Goal: Information Seeking & Learning: Learn about a topic

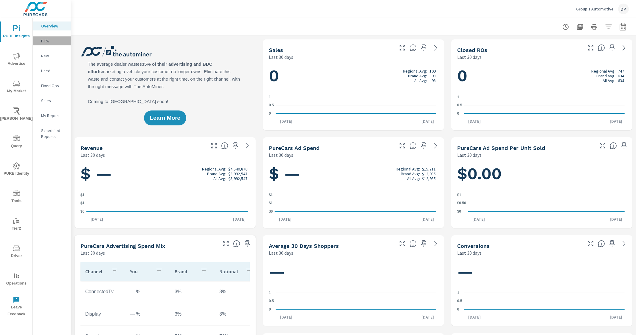
click at [50, 39] on p "PIPA" at bounding box center [53, 41] width 25 height 6
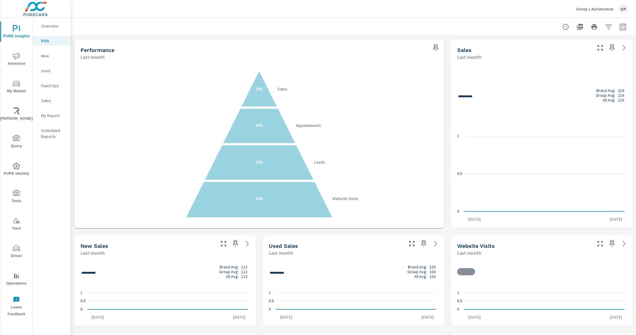
click at [50, 53] on p "New" at bounding box center [53, 56] width 25 height 6
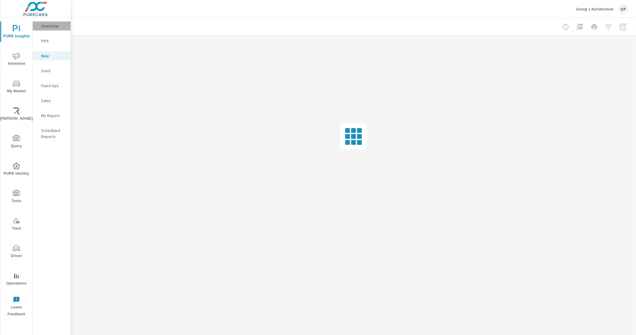
click at [53, 27] on p "Overview" at bounding box center [53, 26] width 25 height 6
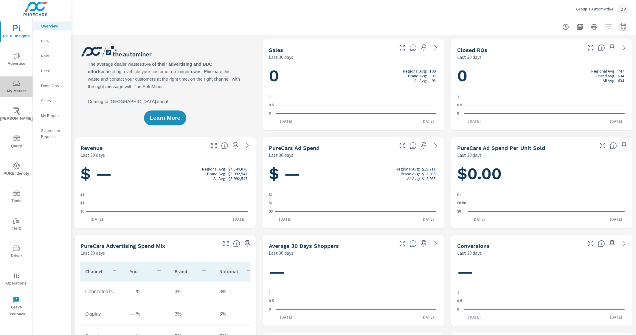
click at [13, 89] on span "My Market" at bounding box center [16, 87] width 29 height 15
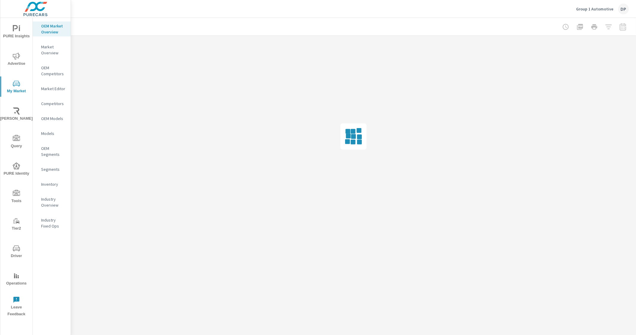
click at [48, 183] on p "Inventory" at bounding box center [53, 184] width 25 height 6
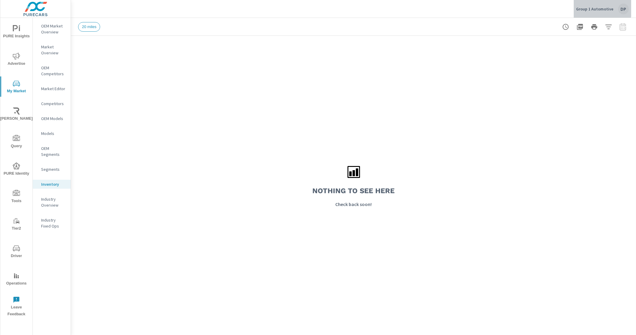
click at [604, 7] on p "Group 1 Automotive" at bounding box center [594, 8] width 37 height 5
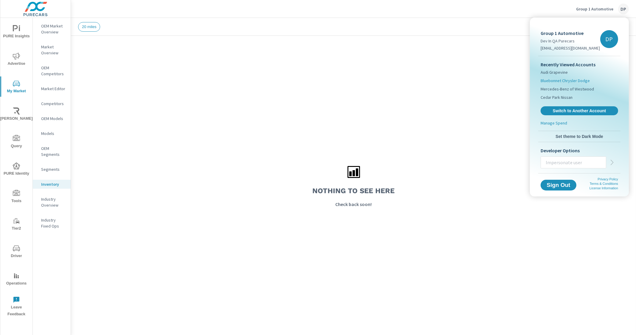
click at [579, 79] on span "Bluebonnet Chrysler Dodge" at bounding box center [565, 81] width 49 height 6
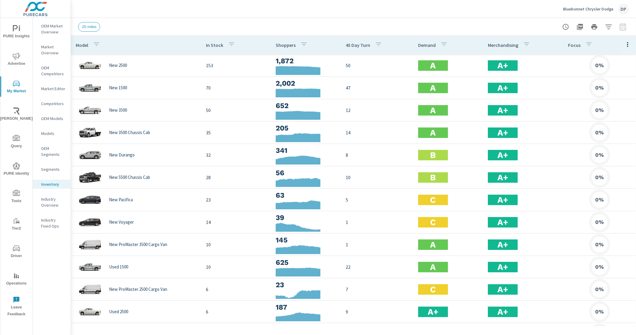
click at [624, 47] on icon "button" at bounding box center [627, 44] width 7 height 7
click at [603, 134] on div "Customize columns..." at bounding box center [608, 138] width 47 height 11
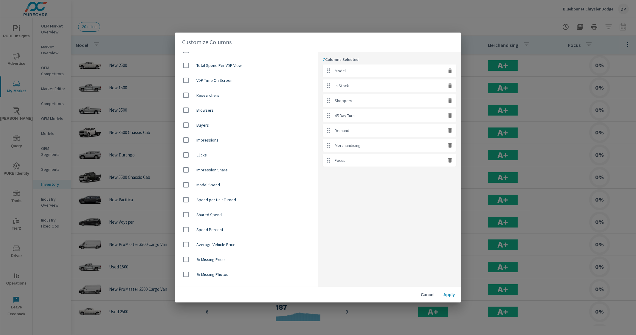
scroll to position [224, 0]
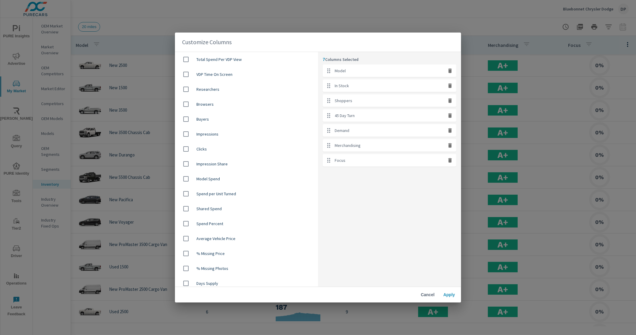
click at [179, 236] on div "Average Vehicle Price" at bounding box center [246, 238] width 143 height 15
checkbox input "true"
click at [448, 298] on button "Apply" at bounding box center [449, 294] width 19 height 11
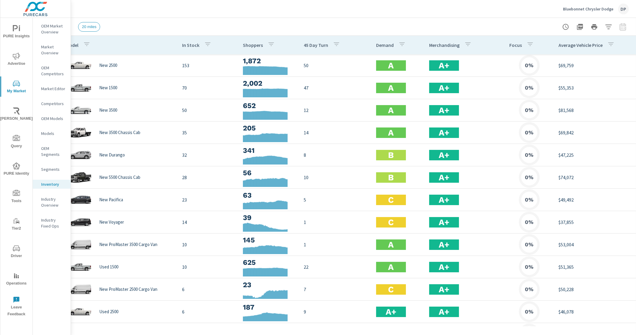
scroll to position [0, 8]
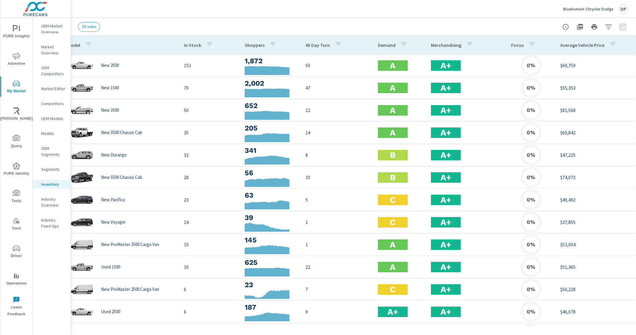
click at [436, 23] on div "20 miles" at bounding box center [312, 27] width 468 height 10
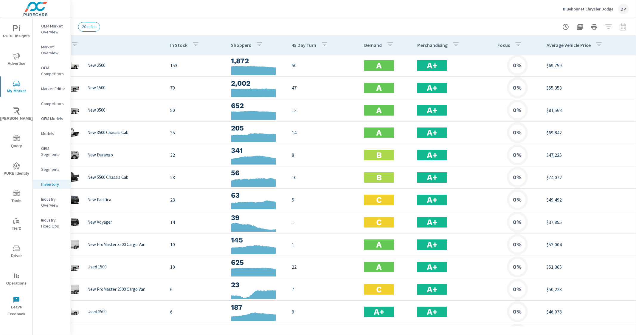
scroll to position [0, 0]
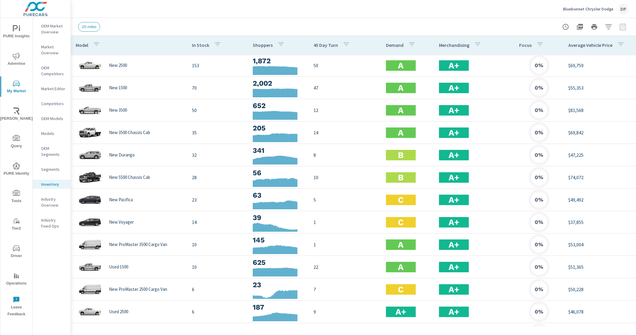
click at [612, 7] on p "Bluebonnet Chrysler Dodge" at bounding box center [588, 8] width 50 height 5
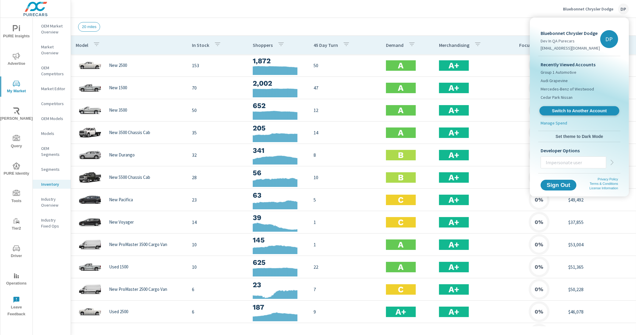
click at [587, 114] on link "Switch to Another Account" at bounding box center [580, 110] width 80 height 9
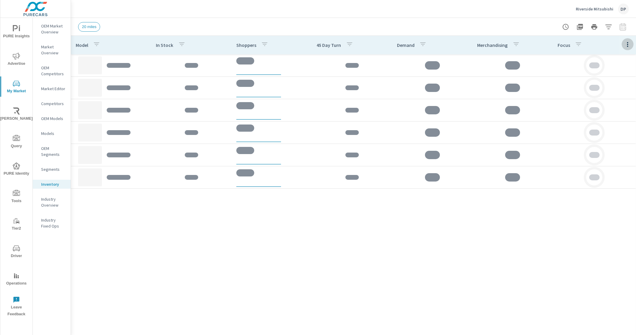
click at [631, 48] on icon "button" at bounding box center [627, 44] width 7 height 7
click at [615, 141] on span "Customize columns..." at bounding box center [609, 138] width 38 height 6
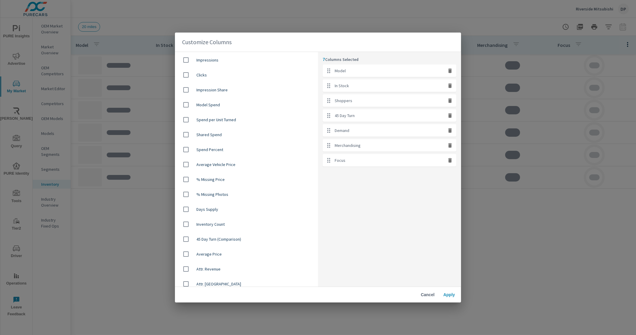
scroll to position [298, 0]
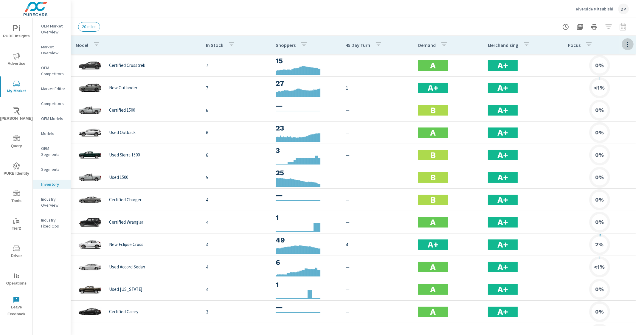
click at [624, 44] on icon "button" at bounding box center [627, 44] width 7 height 7
click at [599, 141] on span "Customize columns..." at bounding box center [609, 138] width 38 height 6
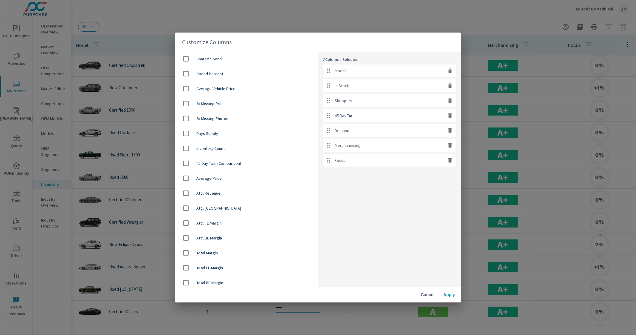
scroll to position [377, 0]
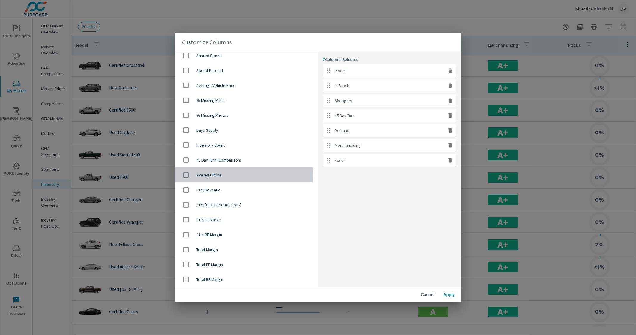
click at [186, 175] on input "checkbox" at bounding box center [186, 174] width 13 height 13
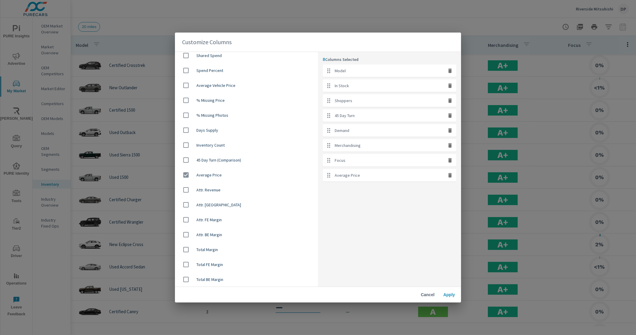
click at [448, 176] on icon "button" at bounding box center [450, 175] width 6 height 6
checkbox input "false"
drag, startPoint x: 289, startPoint y: 43, endPoint x: 303, endPoint y: 47, distance: 14.4
click at [303, 47] on div "Customize Columns" at bounding box center [318, 42] width 286 height 19
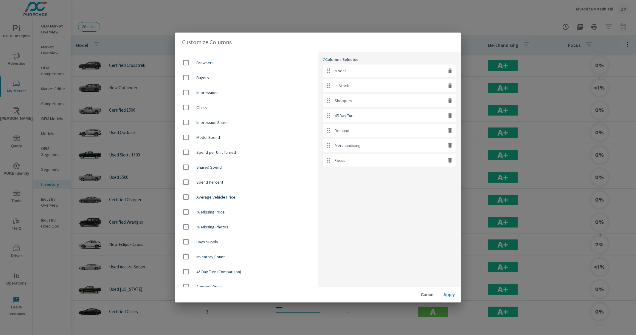
click at [183, 197] on input "checkbox" at bounding box center [186, 197] width 13 height 13
checkbox input "true"
click at [446, 295] on span "Apply" at bounding box center [449, 294] width 14 height 5
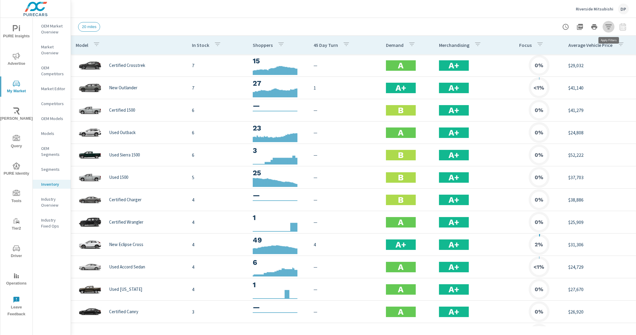
click at [611, 28] on icon "button" at bounding box center [608, 26] width 7 height 7
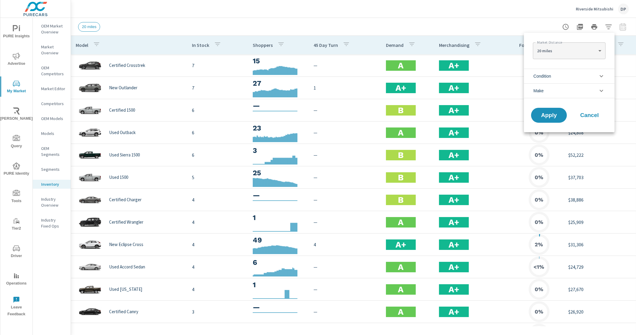
click at [591, 48] on body "PURE Insights Advertise My Market Riley AI Query PURE Identity Tools Tier2 Driv…" at bounding box center [318, 167] width 636 height 335
click at [476, 21] on div at bounding box center [318, 167] width 636 height 335
click at [565, 53] on body "PURE Insights Advertise My Market Riley AI Query PURE Identity Tools Tier2 Driv…" at bounding box center [318, 167] width 636 height 335
click at [471, 26] on div at bounding box center [318, 167] width 636 height 335
click at [403, 39] on div at bounding box center [318, 167] width 636 height 335
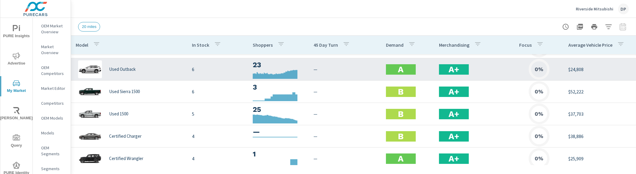
scroll to position [74, 0]
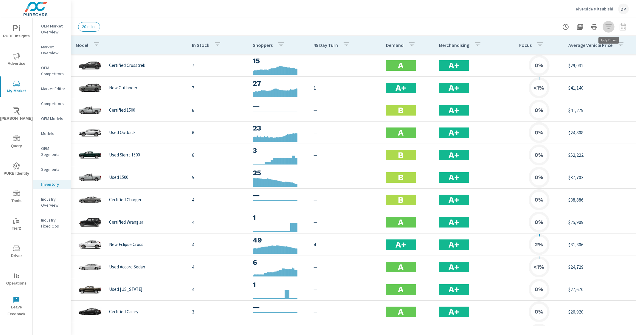
click at [608, 27] on icon "button" at bounding box center [609, 26] width 6 height 4
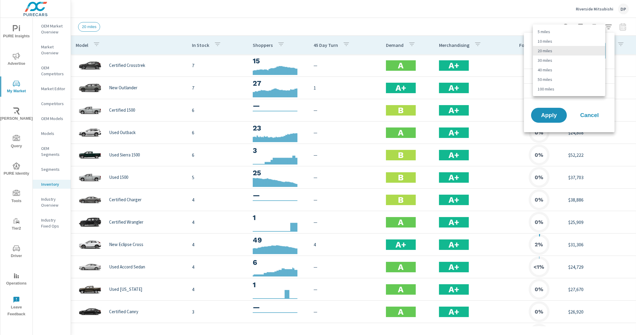
click at [576, 50] on body "PURE Insights Advertise My Market Riley AI Query PURE Identity Tools Tier2 Driv…" at bounding box center [318, 167] width 636 height 335
click at [554, 61] on li "30 miles" at bounding box center [569, 60] width 72 height 10
type Distance "30"
click at [547, 118] on span "Apply" at bounding box center [549, 115] width 24 height 6
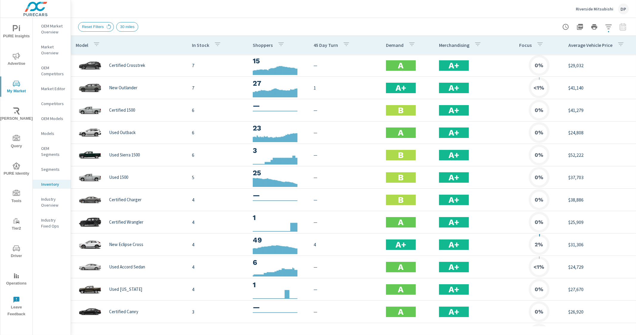
click at [273, 28] on div "Reset Filters 30 miles" at bounding box center [312, 27] width 468 height 10
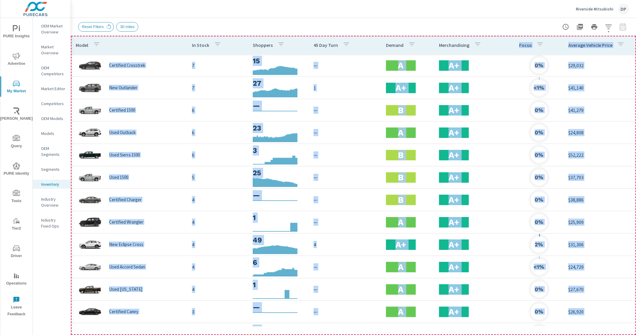
click at [499, 52] on th "Merchandising" at bounding box center [474, 45] width 80 height 18
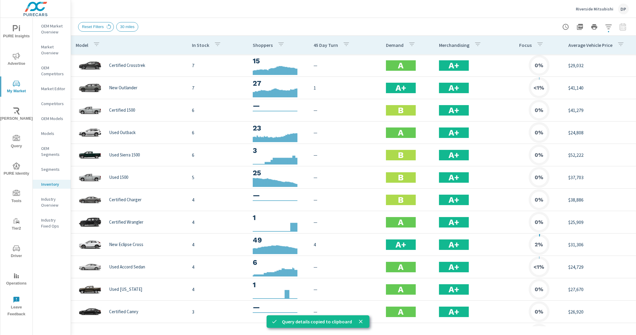
click at [470, 14] on div "Riverside Mitsubishi DP" at bounding box center [353, 9] width 551 height 18
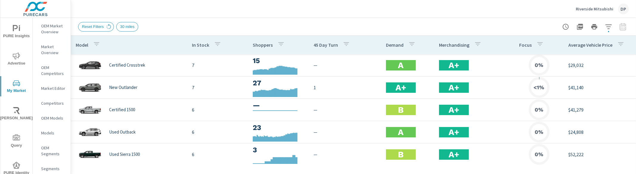
click at [612, 25] on icon "button" at bounding box center [608, 26] width 7 height 7
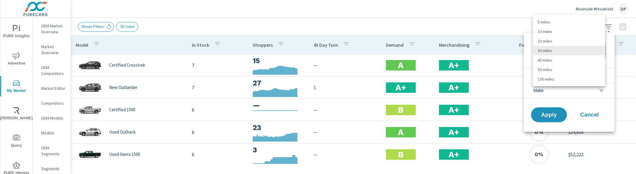
click at [573, 51] on body "PURE Insights Advertise My Market Riley AI Query PURE Identity Tools Tier2 Driv…" at bounding box center [318, 87] width 636 height 174
click at [554, 68] on li "50 miles" at bounding box center [569, 70] width 72 height 10
type Distance "50"
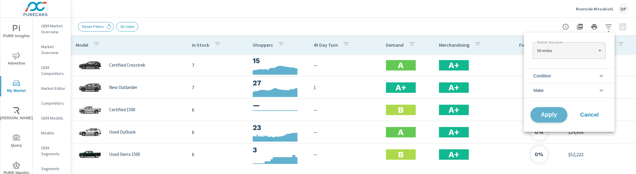
click at [547, 114] on span "Apply" at bounding box center [549, 115] width 24 height 6
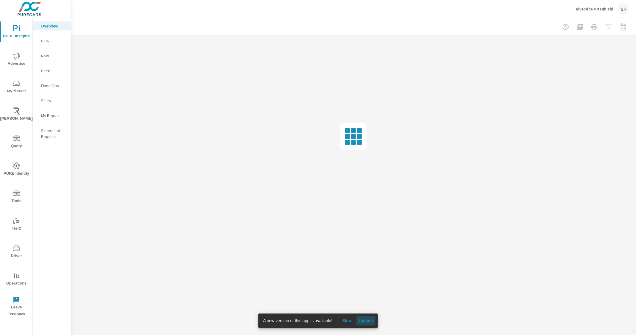
click at [368, 324] on button "Update" at bounding box center [365, 320] width 19 height 10
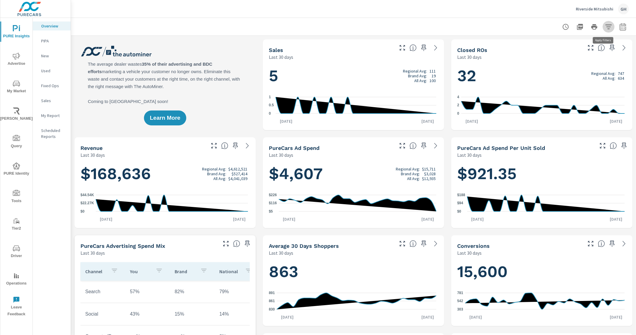
click at [603, 22] on button "button" at bounding box center [609, 27] width 12 height 12
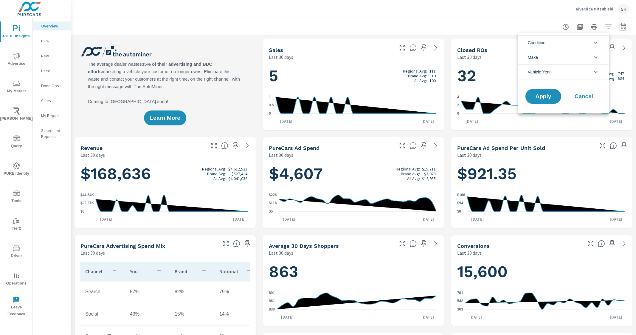
click at [603, 23] on div at bounding box center [318, 167] width 636 height 335
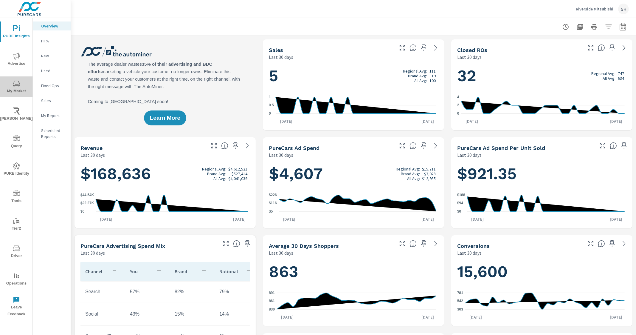
click at [18, 86] on icon "nav menu" at bounding box center [16, 83] width 7 height 7
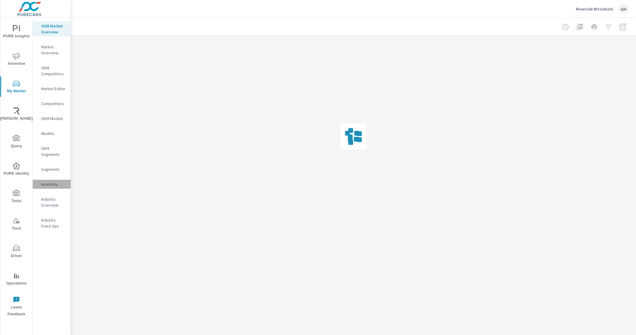
click at [55, 186] on p "Inventory" at bounding box center [53, 184] width 25 height 6
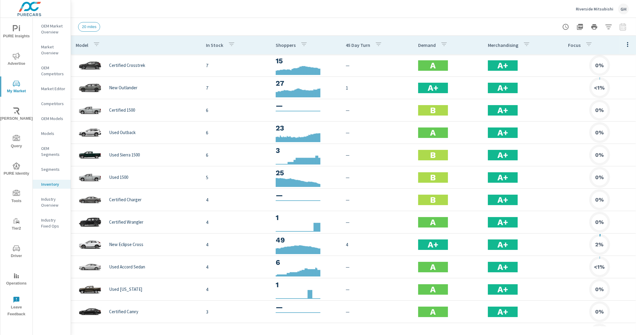
click at [624, 42] on icon "button" at bounding box center [627, 44] width 7 height 7
click at [599, 135] on div "Customize columns..." at bounding box center [608, 138] width 47 height 11
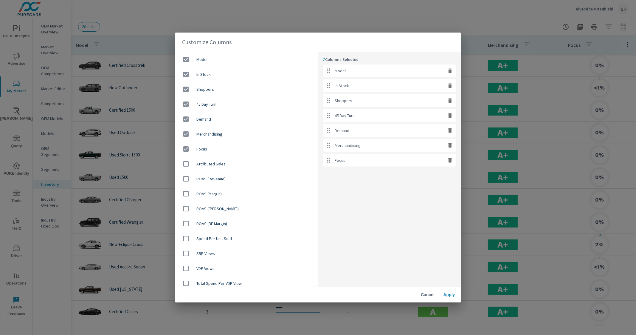
click at [250, 151] on span "Focus" at bounding box center [254, 149] width 117 height 6
checkbox input "false"
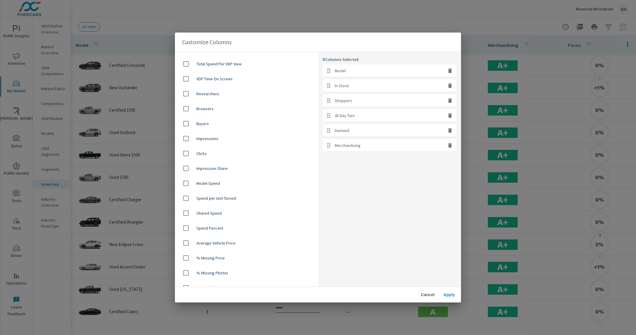
scroll to position [224, 0]
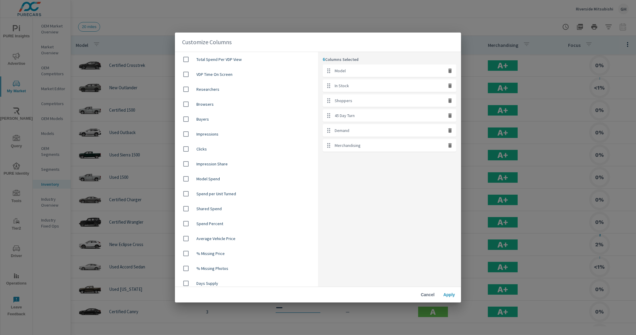
click at [256, 237] on span "Average Vehicle Price" at bounding box center [254, 238] width 117 height 6
checkbox input "true"
click at [446, 295] on span "Apply" at bounding box center [449, 294] width 14 height 5
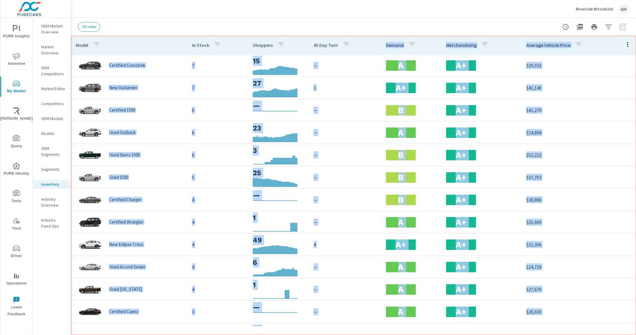
click at [376, 44] on th "45 Day Turn" at bounding box center [345, 45] width 72 height 18
click at [375, 29] on div "20 miles" at bounding box center [312, 27] width 468 height 10
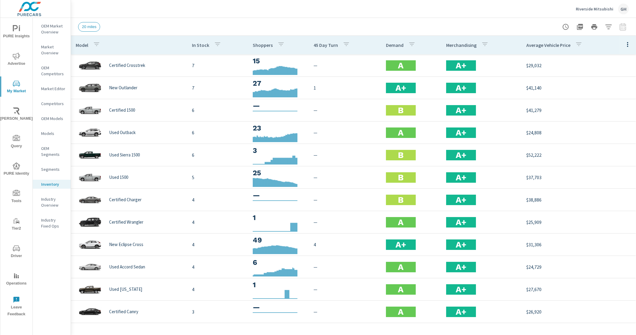
click at [369, 39] on th "45 Day Turn" at bounding box center [345, 45] width 72 height 18
click at [609, 23] on button "button" at bounding box center [609, 27] width 12 height 12
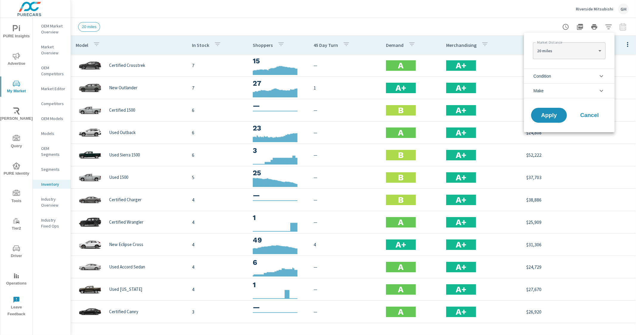
click at [577, 48] on body "PURE Insights Advertise My Market Riley AI Query PURE Identity Tools Tier2 Driv…" at bounding box center [318, 167] width 636 height 335
click at [547, 78] on li "50 miles" at bounding box center [569, 80] width 72 height 10
type Distance "50"
click at [549, 110] on button "Apply" at bounding box center [549, 115] width 37 height 16
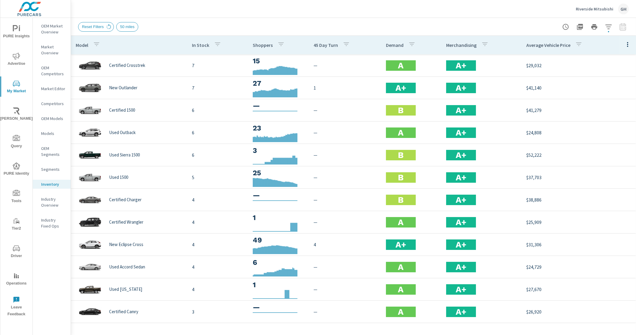
click at [414, 15] on div "Riverside Mitsubishi GH" at bounding box center [353, 9] width 551 height 18
click at [612, 30] on icon "button" at bounding box center [608, 26] width 7 height 7
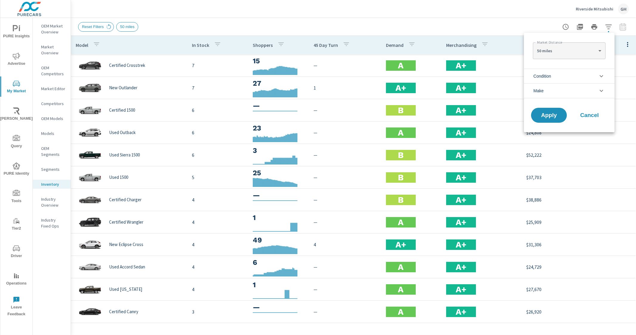
click at [587, 47] on body "PURE Insights Advertise My Market Riley AI Query PURE Identity Tools Tier2 Driv…" at bounding box center [318, 167] width 636 height 335
click at [546, 66] on li "100 miles" at bounding box center [569, 69] width 72 height 10
type Distance "100"
click at [555, 114] on span "Apply" at bounding box center [549, 115] width 24 height 6
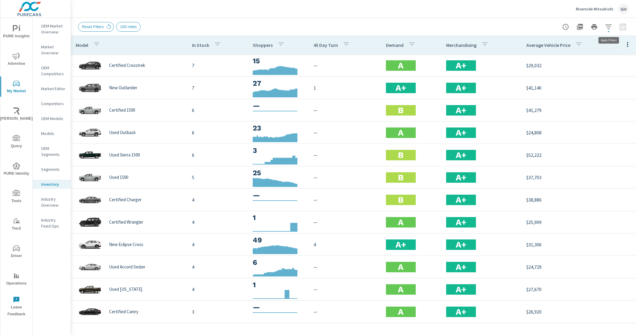
click at [611, 24] on icon "button" at bounding box center [608, 26] width 7 height 7
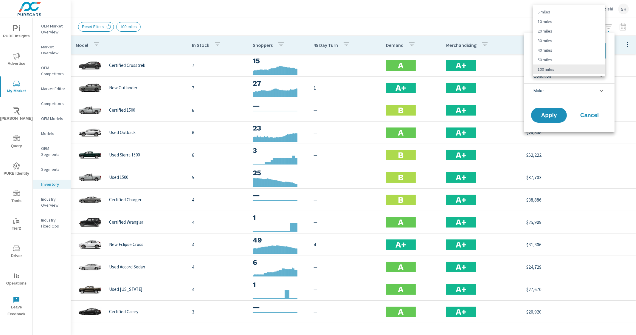
click at [577, 49] on body "PURE Insights Advertise My Market Riley AI Query PURE Identity Tools Tier2 Driv…" at bounding box center [318, 167] width 636 height 335
click at [555, 40] on li "30 miles" at bounding box center [569, 41] width 72 height 10
type Distance "30"
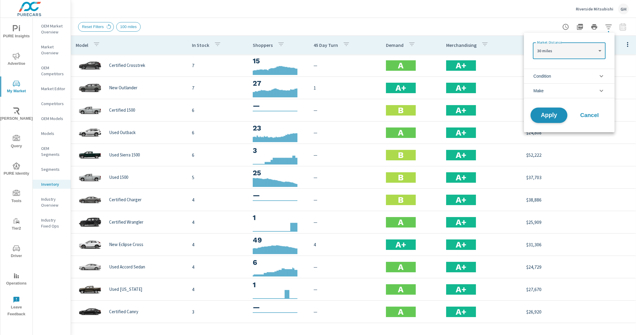
click at [555, 117] on span "Apply" at bounding box center [549, 115] width 24 height 6
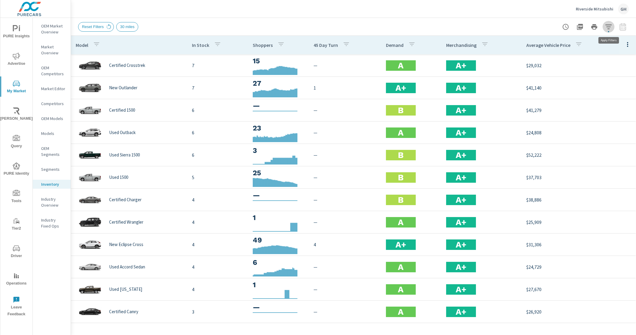
click at [612, 23] on button "button" at bounding box center [609, 27] width 12 height 12
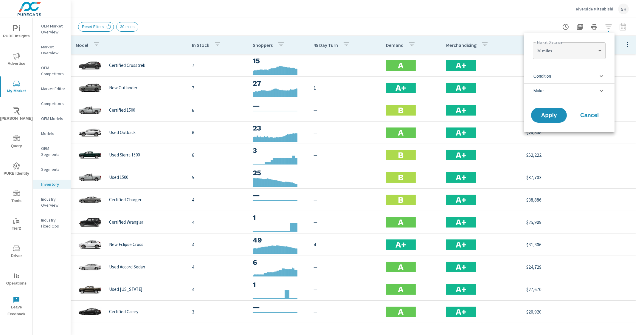
click at [434, 15] on div at bounding box center [318, 167] width 636 height 335
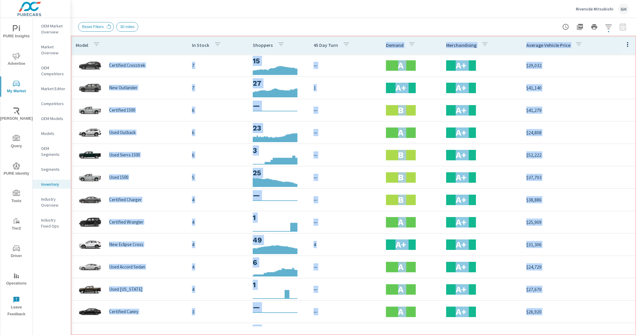
click at [366, 44] on th "45 Day Turn" at bounding box center [345, 45] width 72 height 18
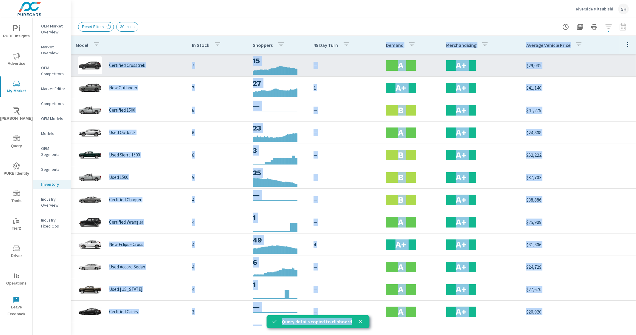
click at [561, 62] on p "$29,032" at bounding box center [579, 65] width 105 height 7
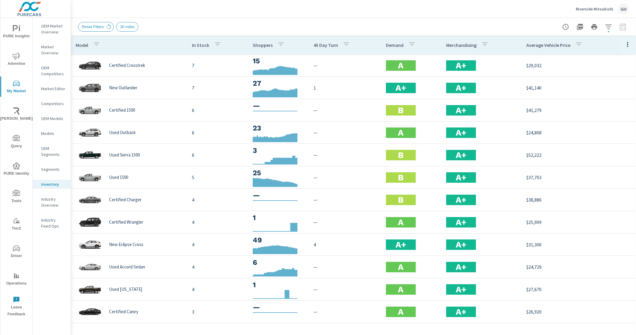
click at [624, 41] on icon "button" at bounding box center [627, 44] width 7 height 7
click at [607, 139] on span "Customize columns..." at bounding box center [609, 138] width 38 height 6
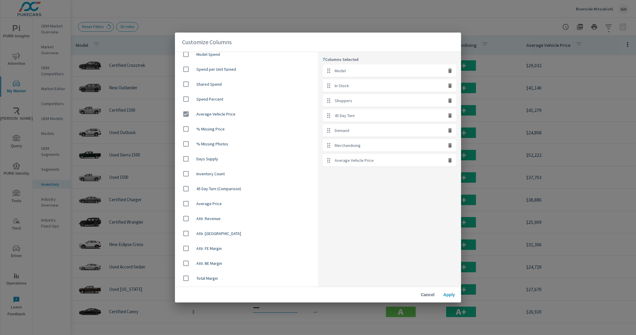
scroll to position [377, 0]
click at [513, 10] on div "Customize Columns Model In Stock Shoppers 45 Day Turn Demand Merchandising Focu…" at bounding box center [318, 167] width 636 height 335
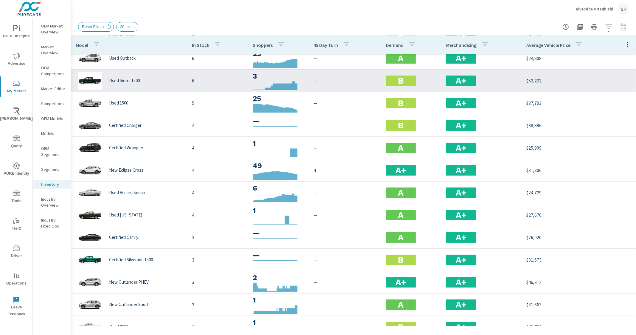
scroll to position [74, 0]
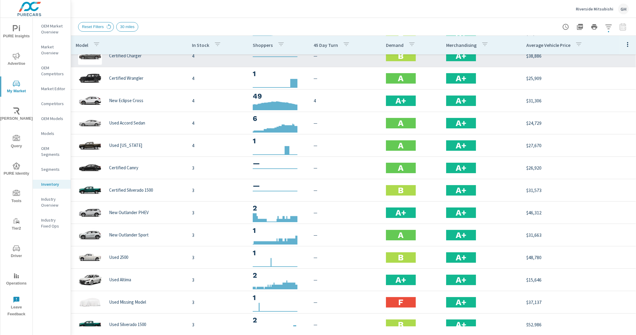
scroll to position [149, 0]
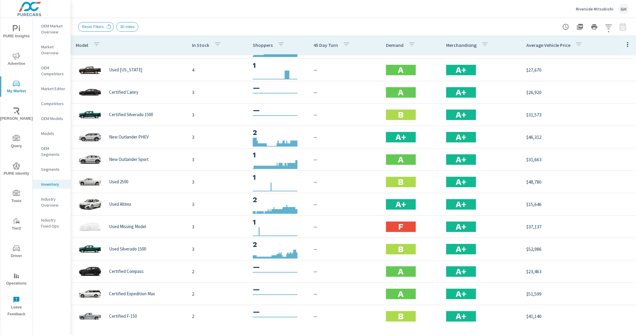
scroll to position [261, 0]
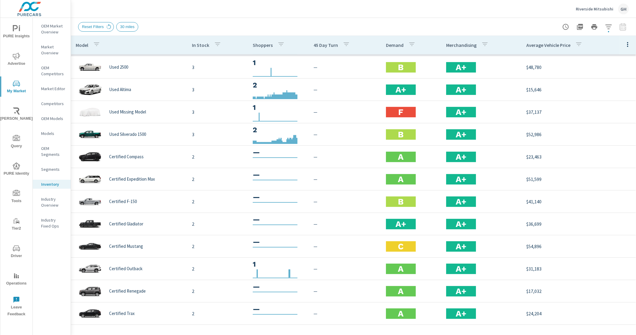
scroll to position [335, 0]
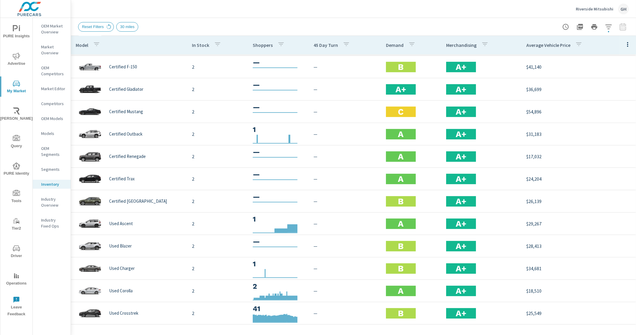
scroll to position [484, 0]
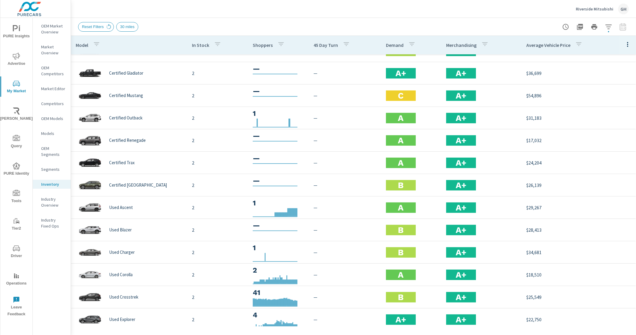
scroll to position [514, 0]
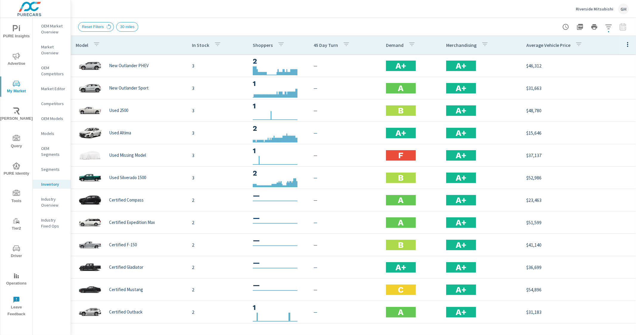
scroll to position [104, 0]
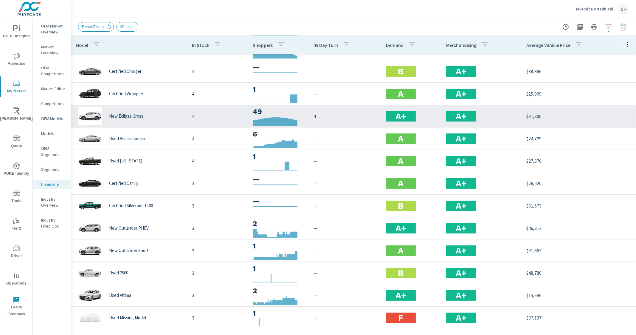
scroll to position [149, 0]
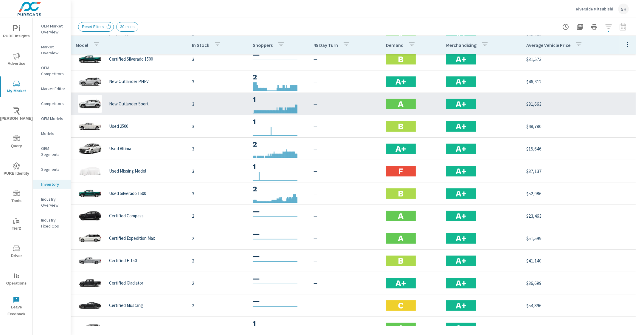
scroll to position [298, 0]
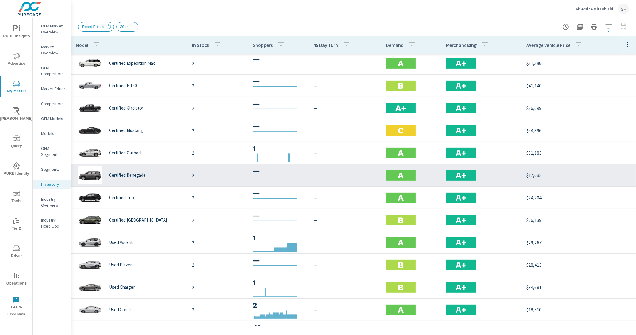
scroll to position [484, 0]
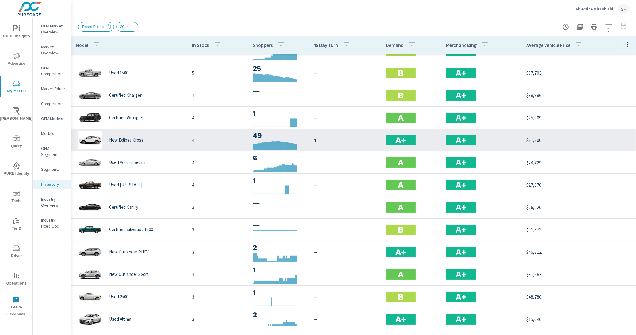
scroll to position [8, 0]
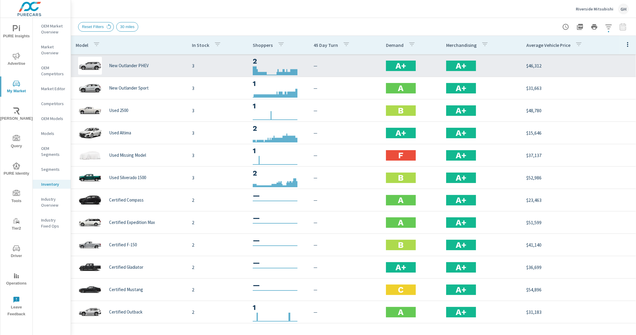
scroll to position [104, 0]
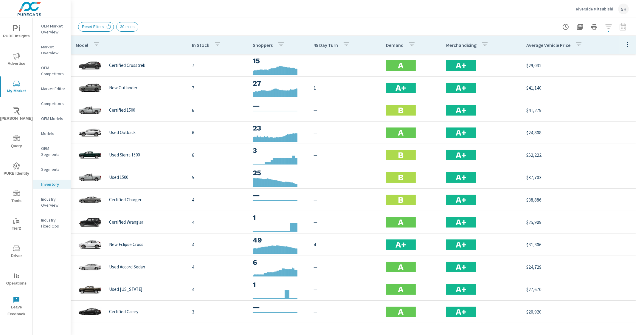
click at [243, 25] on div "Reset Filters 30 miles" at bounding box center [312, 27] width 468 height 10
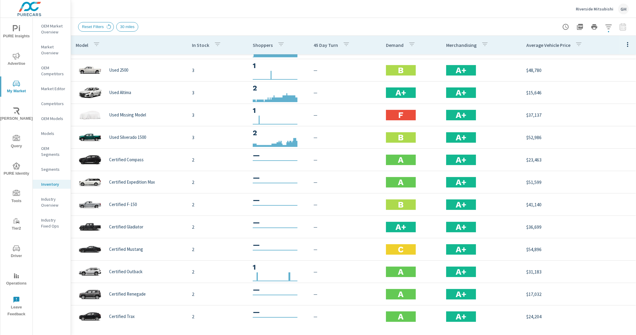
scroll to position [335, 0]
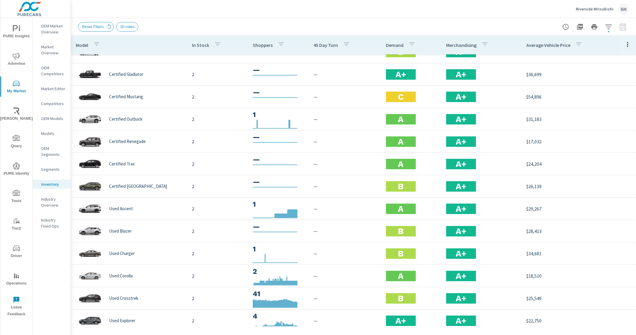
scroll to position [484, 0]
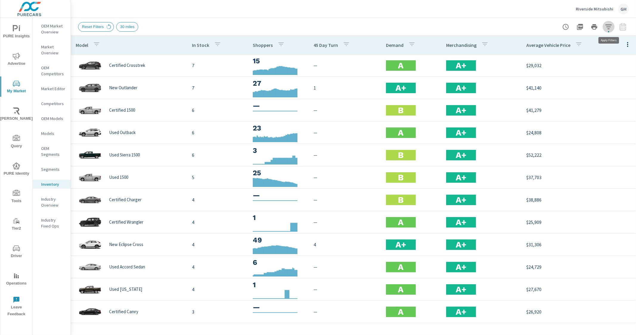
click at [614, 24] on button "button" at bounding box center [609, 27] width 12 height 12
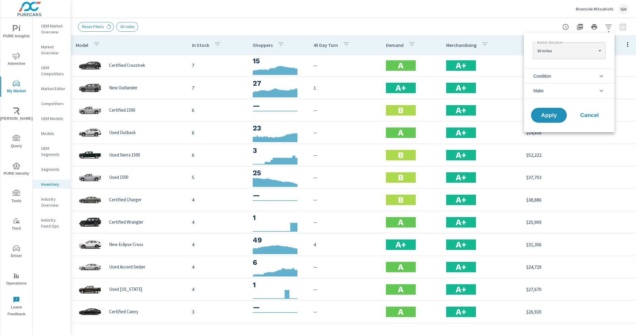
click at [570, 48] on body "PURE Insights Advertise My Market Riley AI Query PURE Identity Tools Tier2 Driv…" at bounding box center [318, 167] width 636 height 335
click at [557, 39] on li "20 miles" at bounding box center [569, 41] width 72 height 10
click at [582, 51] on body "PURE Insights Advertise My Market Riley AI Query PURE Identity Tools Tier2 Driv…" at bounding box center [318, 167] width 636 height 335
click at [546, 82] on li "50 miles" at bounding box center [569, 80] width 72 height 10
type Distance "50"
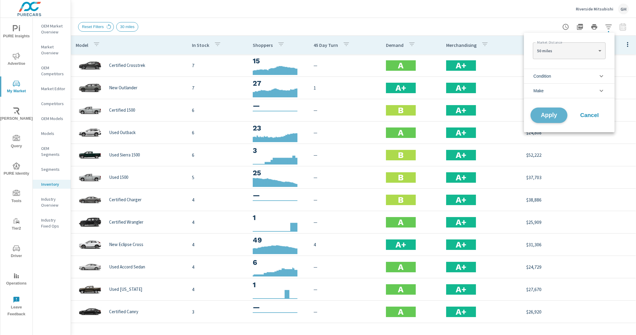
click at [552, 117] on span "Apply" at bounding box center [549, 115] width 24 height 6
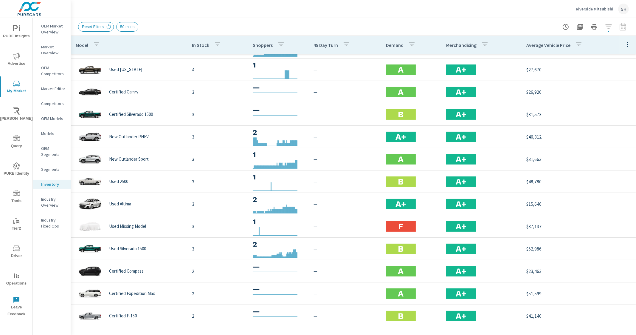
scroll to position [224, 0]
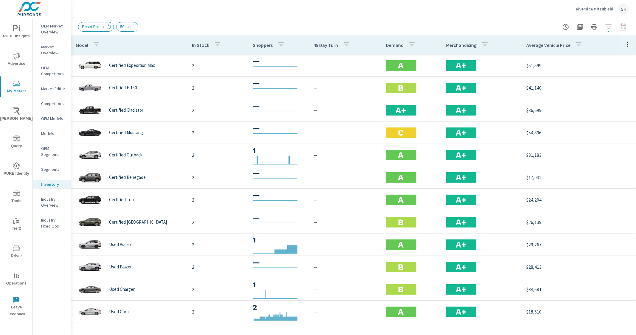
scroll to position [484, 0]
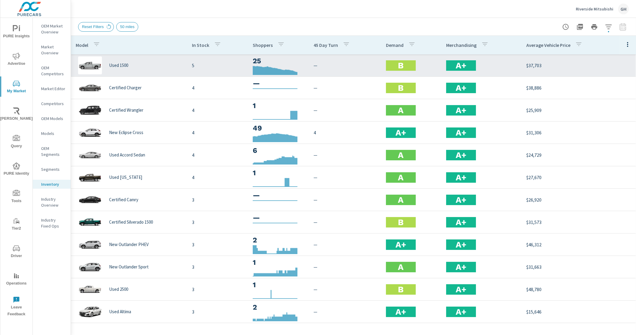
scroll to position [37, 0]
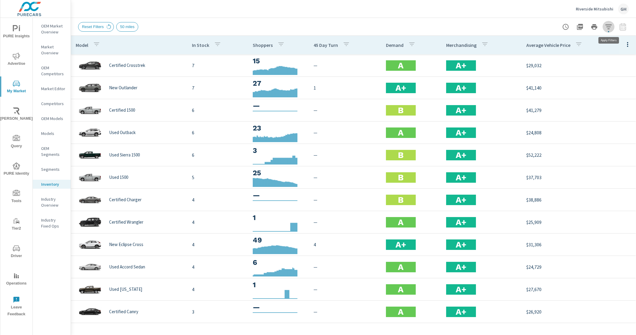
click at [606, 26] on icon "button" at bounding box center [608, 26] width 7 height 7
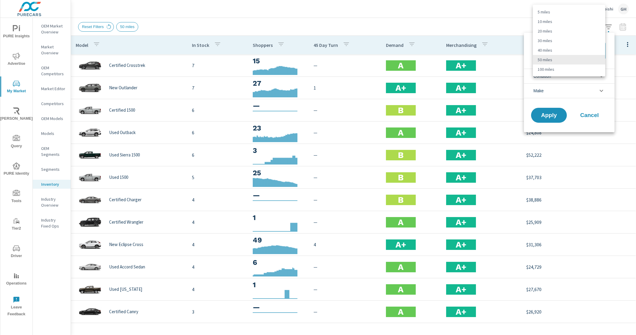
click at [576, 51] on body "PURE Insights Advertise My Market Riley AI Query PURE Identity Tools Tier2 Driv…" at bounding box center [318, 167] width 636 height 335
click at [574, 11] on li "5 miles" at bounding box center [569, 12] width 72 height 10
type Distance "5"
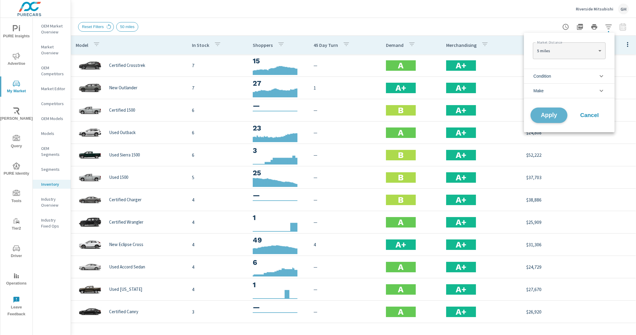
click at [549, 111] on button "Apply" at bounding box center [549, 115] width 37 height 16
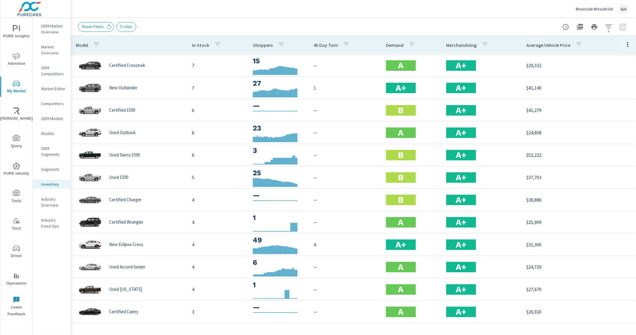
click at [354, 18] on div "Reset Filters 5 miles" at bounding box center [353, 27] width 551 height 18
click at [366, 49] on th "45 Day Turn" at bounding box center [345, 45] width 72 height 18
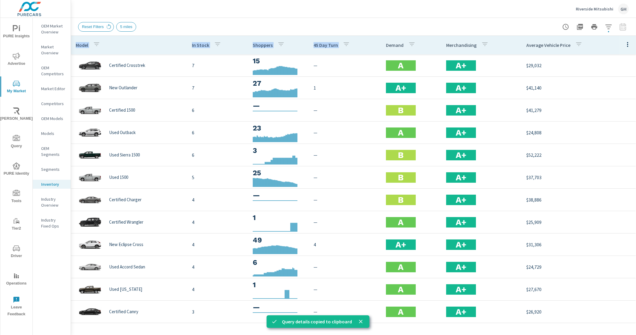
click at [392, 22] on div "Reset Filters 5 miles" at bounding box center [312, 27] width 468 height 10
click at [389, 14] on div "Riverside Mitsubishi GH" at bounding box center [353, 9] width 551 height 18
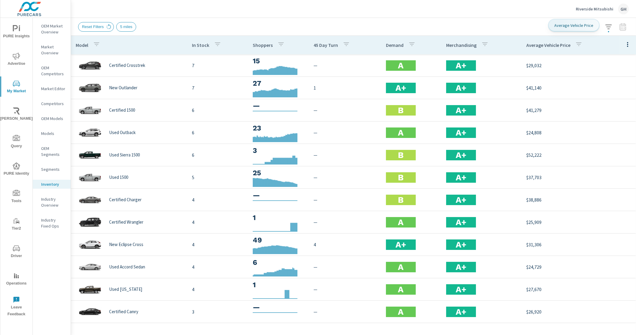
click at [575, 47] on icon "button" at bounding box center [578, 44] width 7 height 7
click at [573, 42] on div at bounding box center [318, 167] width 636 height 335
click at [624, 43] on icon "button" at bounding box center [627, 44] width 7 height 7
click at [623, 43] on div at bounding box center [318, 167] width 636 height 335
click at [624, 46] on icon "button" at bounding box center [627, 44] width 7 height 7
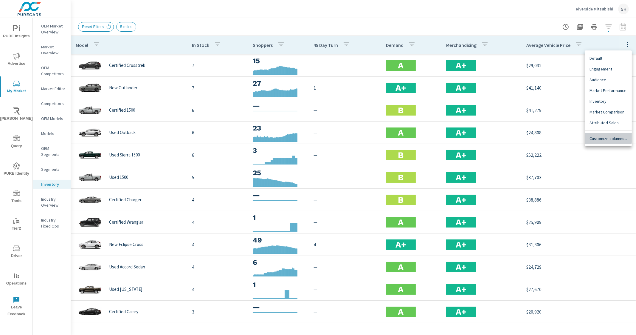
click at [604, 137] on span "Customize columns..." at bounding box center [609, 138] width 38 height 6
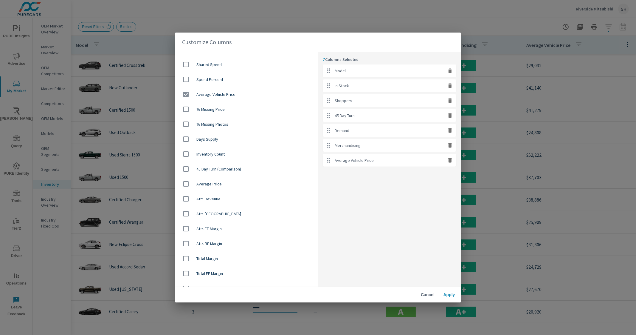
scroll to position [377, 0]
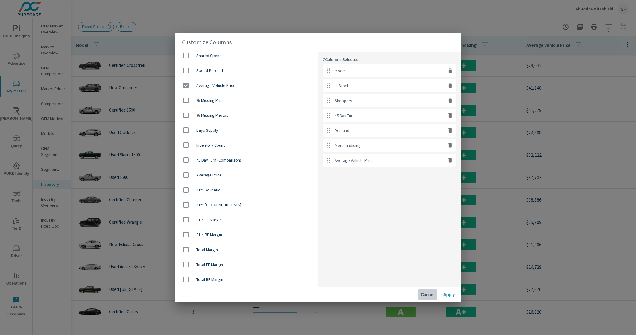
click at [431, 294] on span "Cancel" at bounding box center [428, 294] width 14 height 5
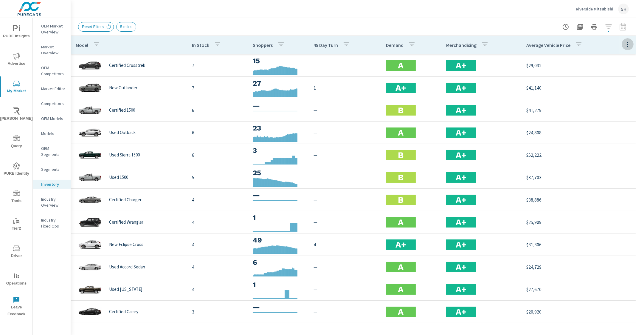
click at [624, 45] on icon "button" at bounding box center [627, 44] width 7 height 7
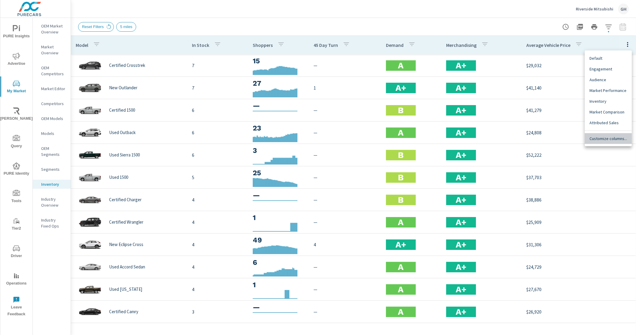
click at [609, 140] on span "Customize columns..." at bounding box center [609, 138] width 38 height 6
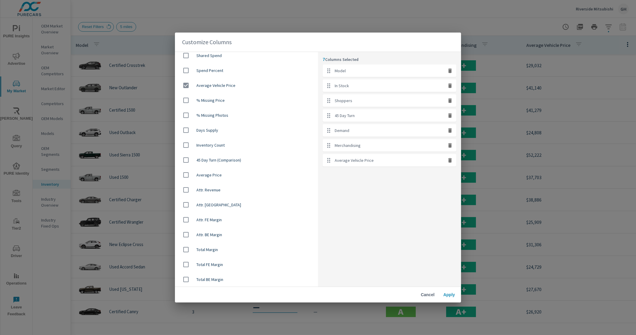
click at [476, 19] on div "Customize Columns Model In Stock Shoppers 45 Day Turn Demand Merchandising Focu…" at bounding box center [318, 167] width 636 height 335
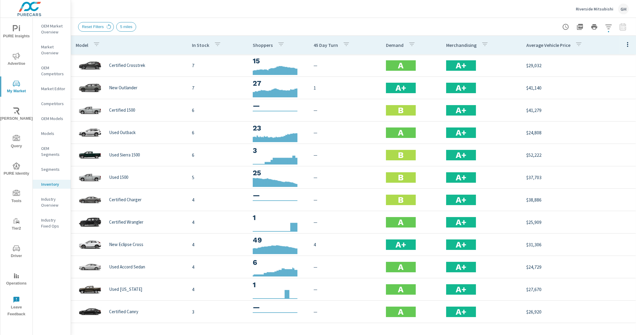
click at [624, 45] on icon "button" at bounding box center [627, 44] width 7 height 7
click at [608, 136] on span "Customize columns..." at bounding box center [609, 138] width 38 height 6
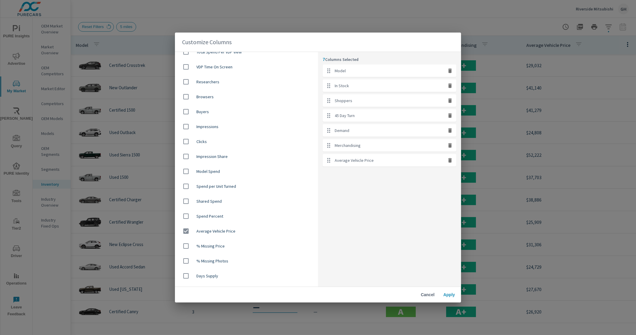
scroll to position [190, 0]
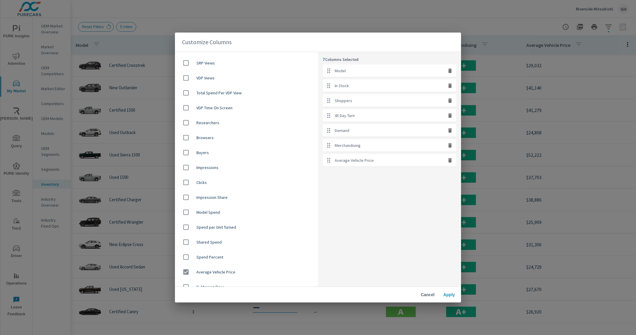
click at [486, 27] on div "Customize Columns Model In Stock Shoppers 45 Day Turn Demand Merchandising Focu…" at bounding box center [318, 167] width 636 height 335
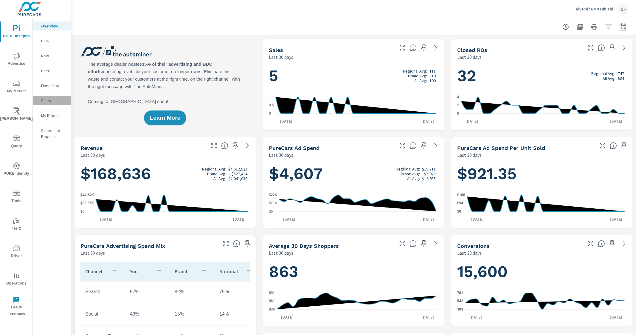
click at [46, 100] on p "Sales" at bounding box center [53, 101] width 25 height 6
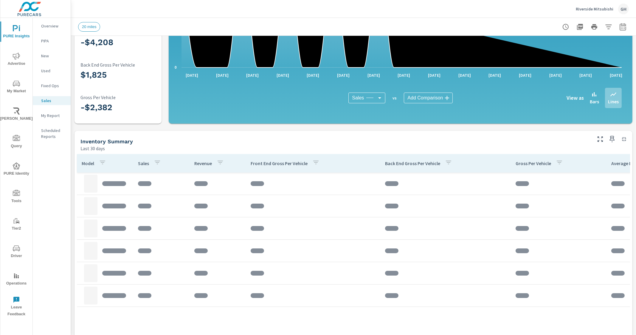
scroll to position [112, 0]
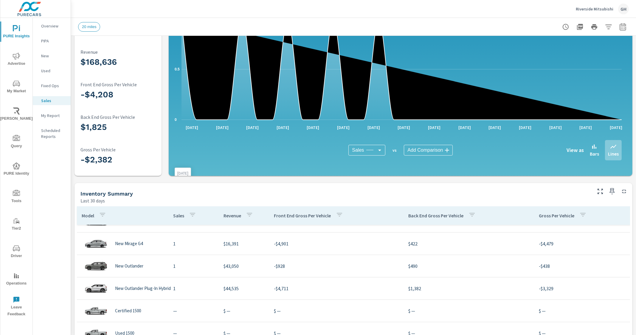
scroll to position [37, 0]
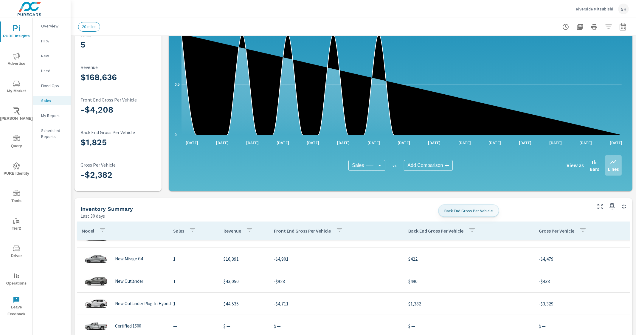
scroll to position [74, 0]
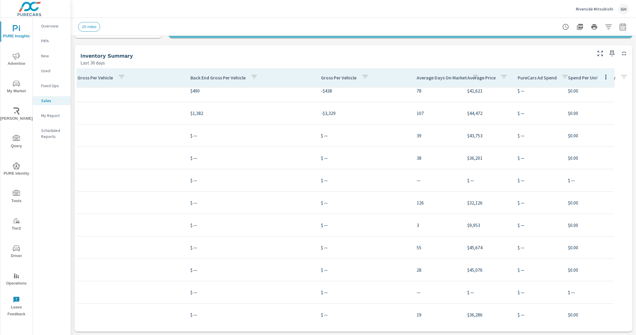
scroll to position [74, 227]
click at [606, 76] on icon "button" at bounding box center [606, 77] width 1 height 5
click at [587, 120] on span "Customize columns..." at bounding box center [595, 117] width 38 height 6
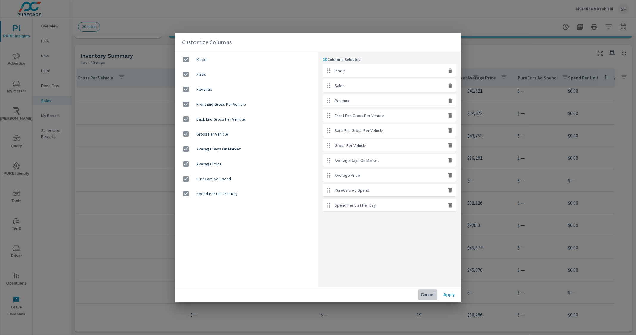
click at [429, 292] on span "Cancel" at bounding box center [428, 294] width 14 height 5
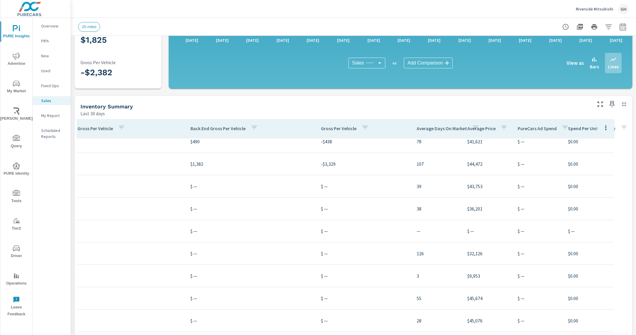
scroll to position [115, 0]
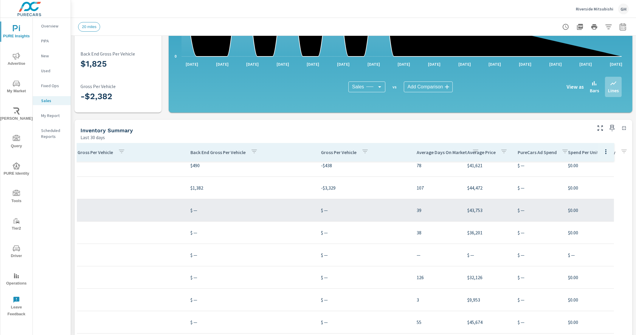
scroll to position [186, 227]
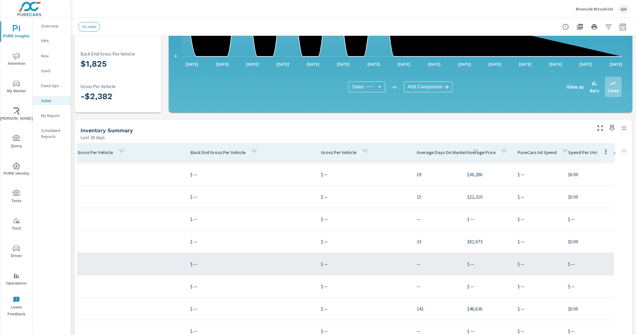
scroll to position [335, 227]
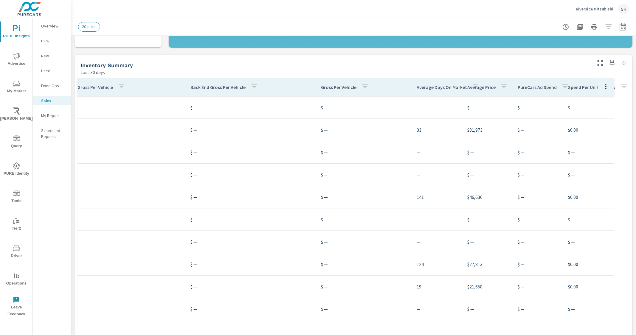
scroll to position [190, 0]
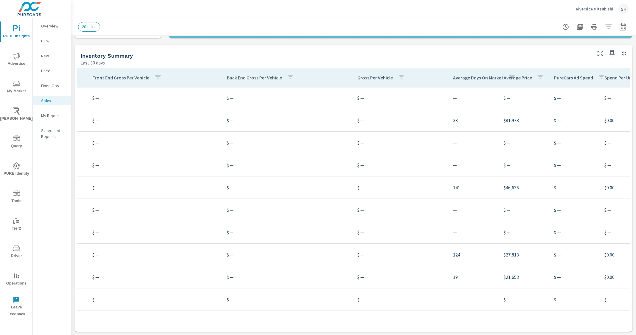
scroll to position [335, 109]
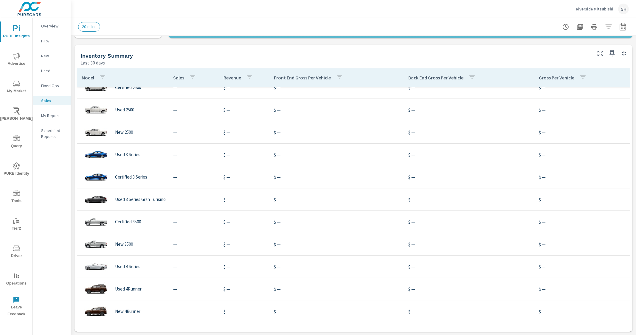
scroll to position [186, 0]
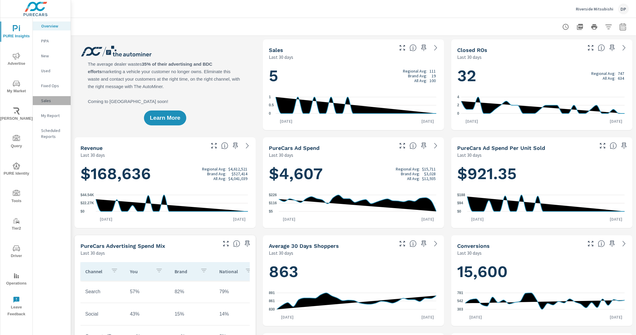
click at [55, 97] on div "Sales" at bounding box center [52, 100] width 38 height 9
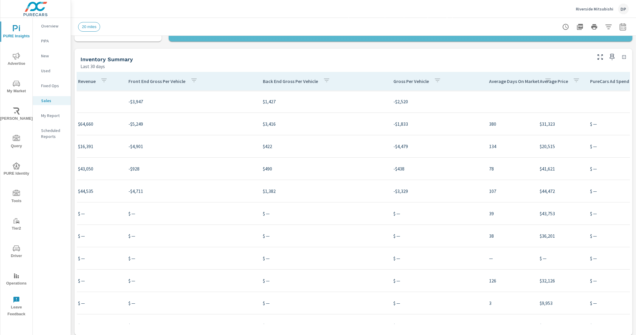
scroll to position [0, 227]
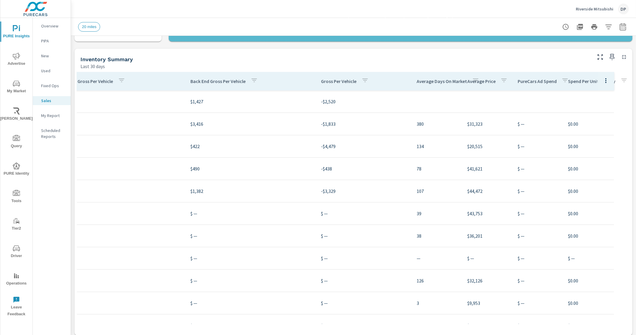
click at [603, 78] on icon "button" at bounding box center [606, 80] width 7 height 7
click at [589, 124] on div "Customize columns..." at bounding box center [595, 120] width 47 height 11
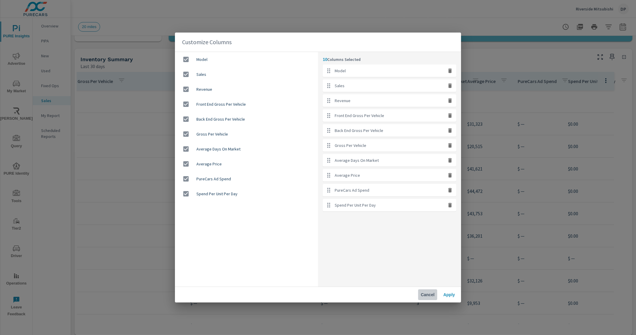
click at [424, 292] on span "Cancel" at bounding box center [428, 294] width 14 height 5
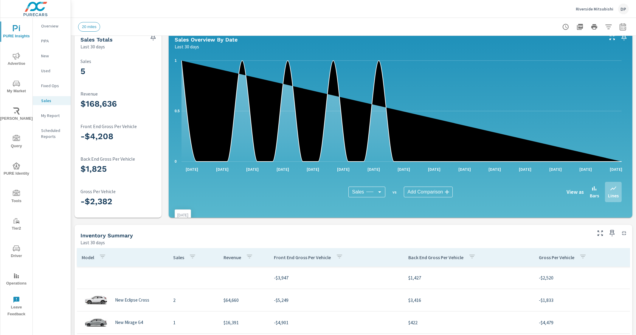
scroll to position [0, 0]
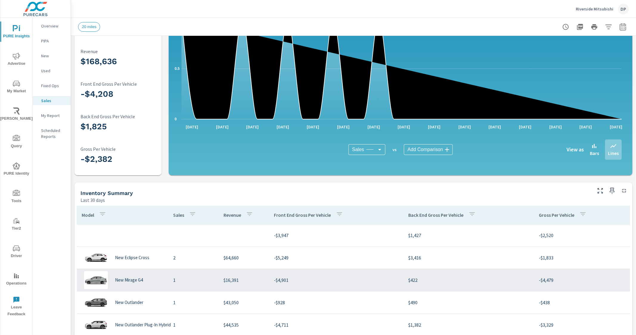
scroll to position [112, 0]
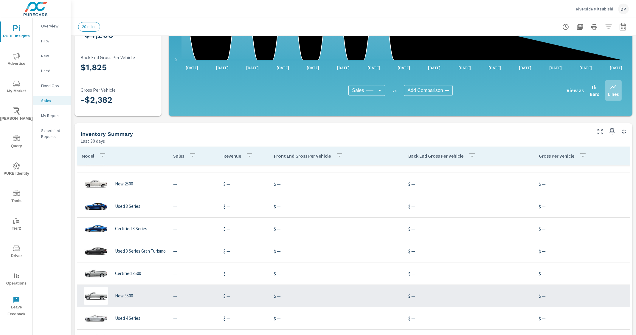
scroll to position [447, 0]
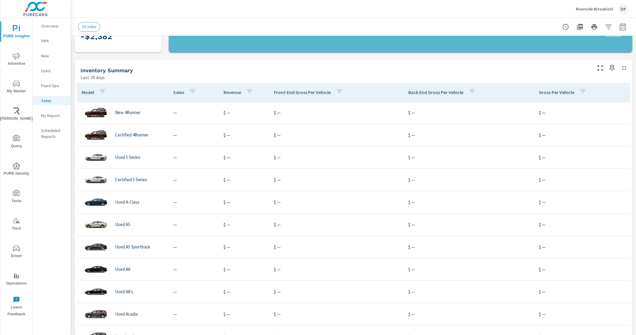
scroll to position [190, 0]
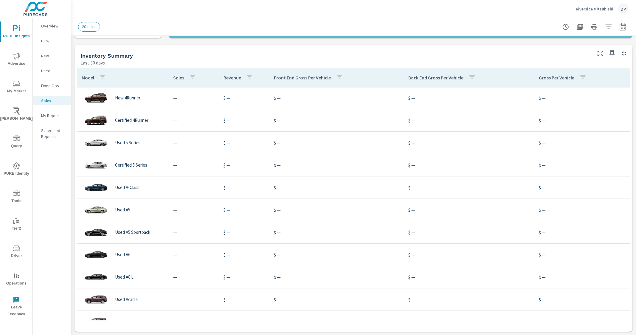
scroll to position [447, 227]
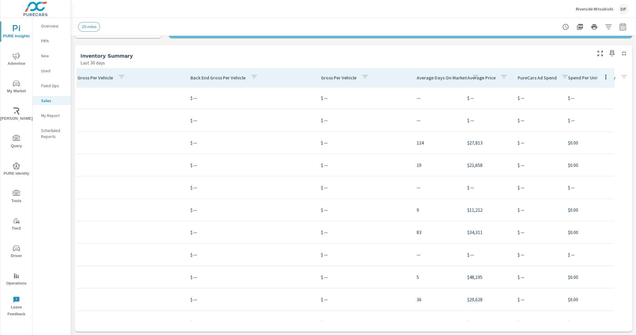
click at [600, 74] on button "button" at bounding box center [606, 77] width 12 height 12
click at [584, 119] on span "Customize columns..." at bounding box center [595, 117] width 38 height 6
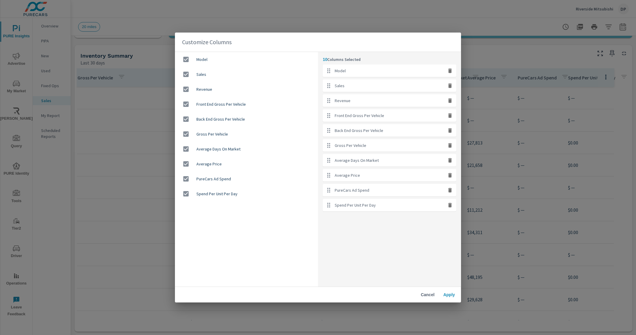
click at [449, 8] on div "Customize Columns Model Sales Revenue Front End Gross Per Vehicle Back End Gros…" at bounding box center [318, 167] width 636 height 335
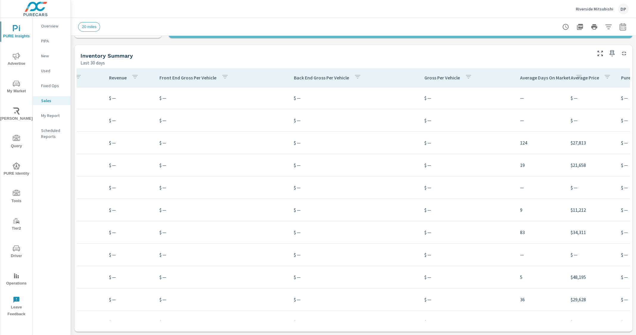
scroll to position [447, 0]
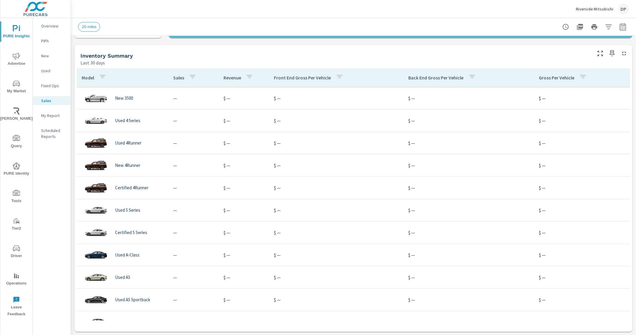
scroll to position [335, 0]
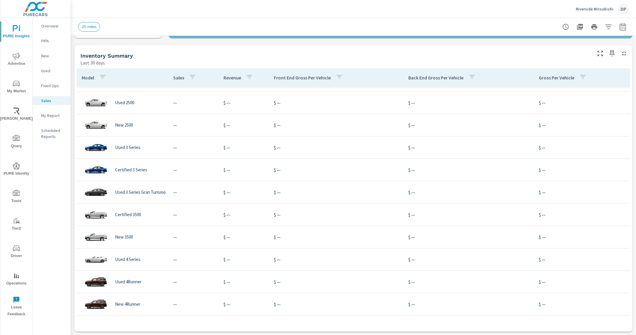
scroll to position [186, 0]
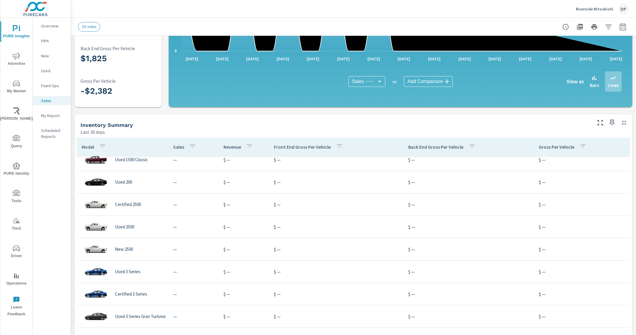
scroll to position [117, 0]
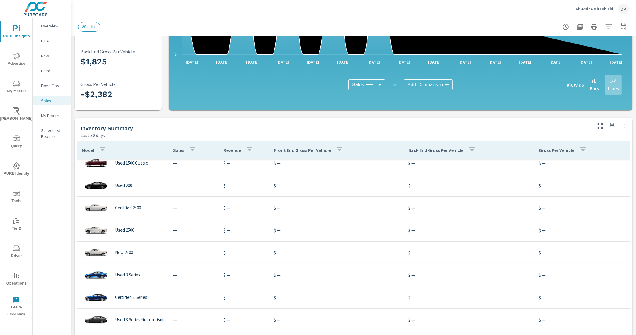
scroll to position [64, 0]
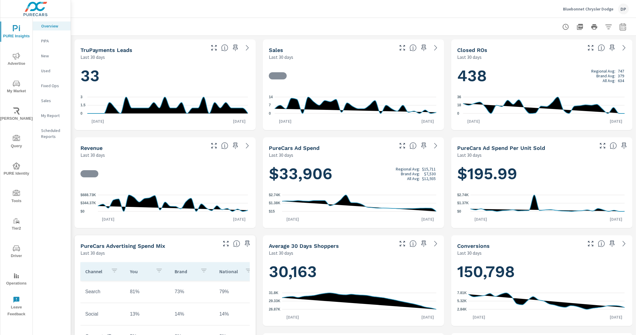
scroll to position [179, 0]
click at [52, 103] on p "Sales" at bounding box center [53, 101] width 25 height 6
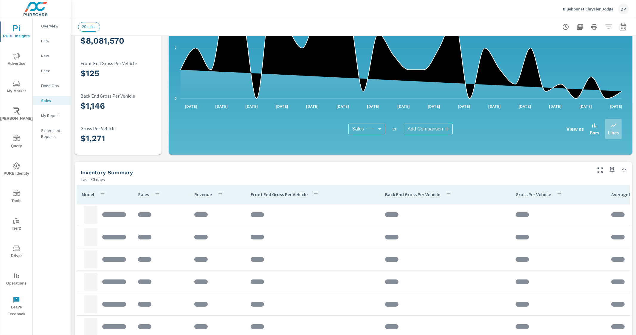
scroll to position [74, 0]
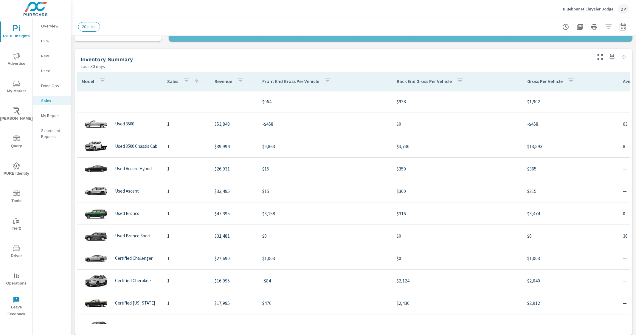
scroll to position [0, 150]
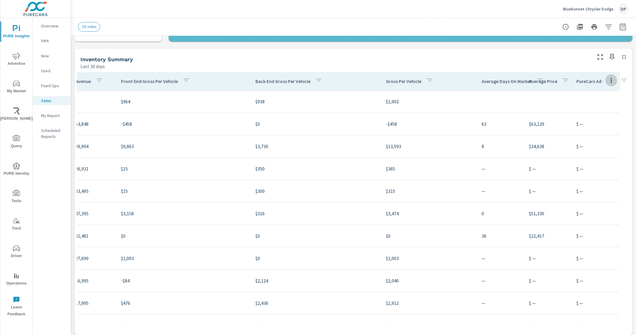
click at [608, 78] on icon "button" at bounding box center [611, 80] width 7 height 7
click at [593, 120] on span "Customize columns..." at bounding box center [601, 121] width 38 height 6
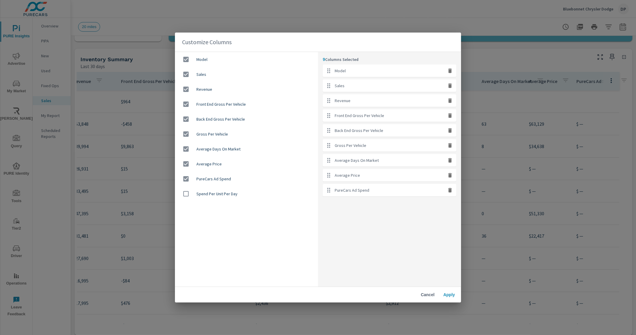
click at [268, 239] on div "Model Sales Revenue Front End Gross Per Vehicle Back End Gross Per Vehicle Gros…" at bounding box center [246, 169] width 143 height 234
click at [471, 43] on div "Customize Columns Model Sales Revenue Front End Gross Per Vehicle Back End Gros…" at bounding box center [318, 167] width 636 height 335
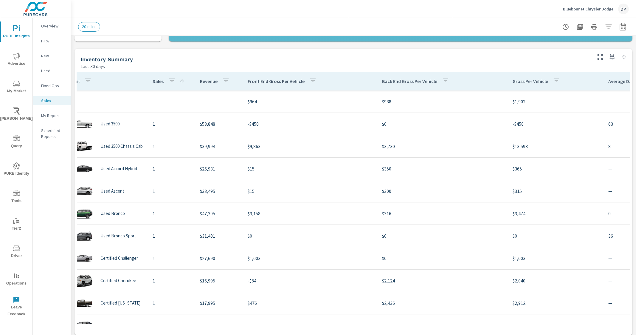
scroll to position [0, 0]
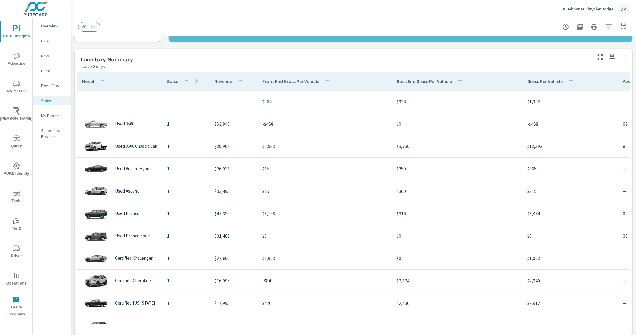
click at [173, 80] on p "Sales" at bounding box center [172, 81] width 11 height 6
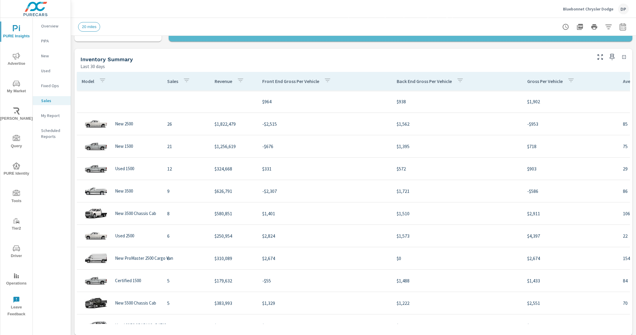
click at [172, 82] on p "Sales" at bounding box center [172, 81] width 11 height 6
click at [172, 80] on p "Sales" at bounding box center [172, 81] width 11 height 6
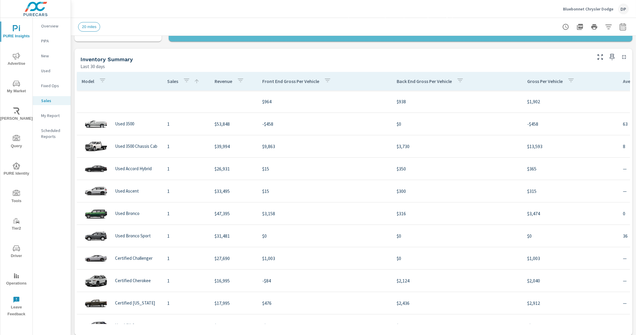
click at [172, 80] on p "Sales" at bounding box center [172, 81] width 11 height 6
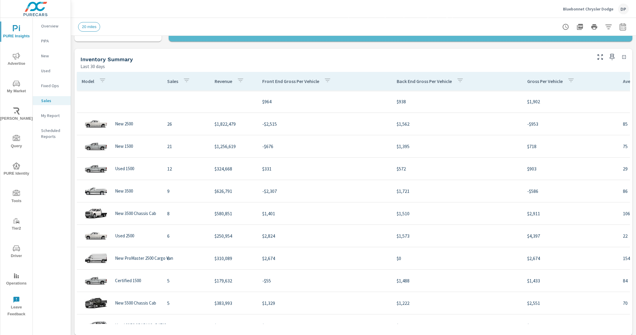
click at [224, 79] on p "Revenue" at bounding box center [224, 81] width 18 height 6
click at [224, 78] on p "Revenue" at bounding box center [225, 81] width 18 height 6
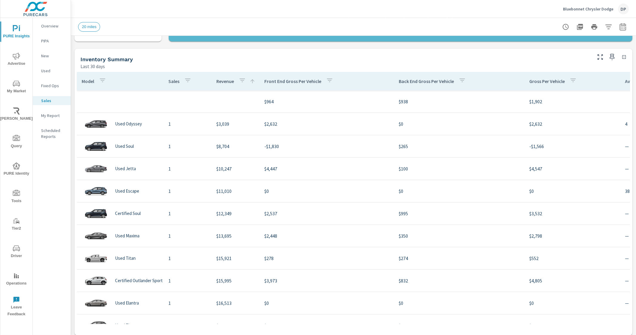
click at [224, 78] on p "Revenue" at bounding box center [225, 81] width 18 height 6
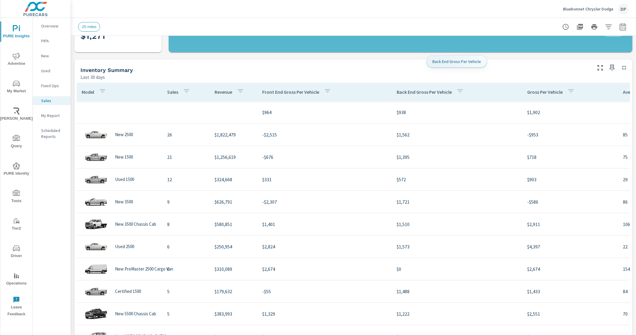
scroll to position [149, 0]
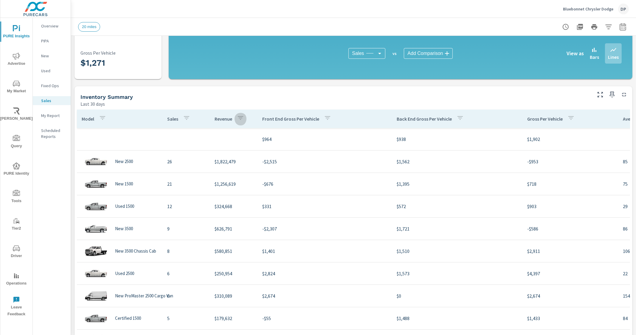
click at [239, 120] on icon "button" at bounding box center [240, 117] width 7 height 7
click at [239, 118] on div at bounding box center [318, 167] width 636 height 335
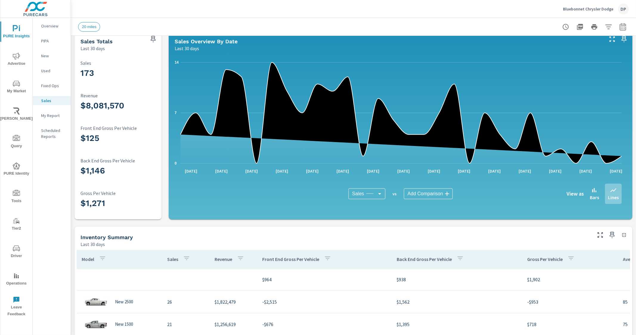
scroll to position [0, 0]
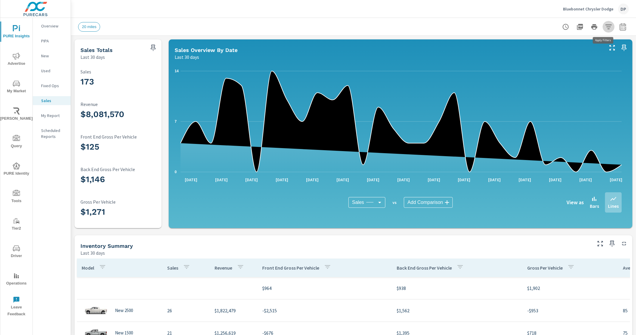
click at [605, 27] on icon "button" at bounding box center [608, 26] width 7 height 7
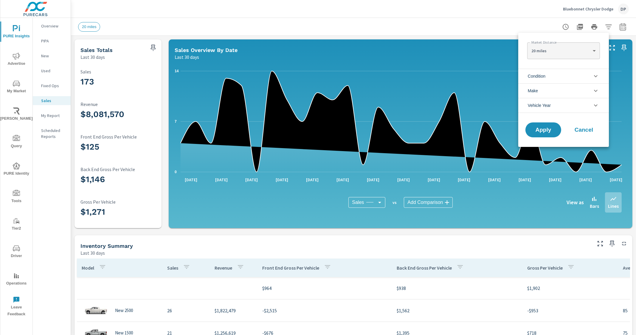
click at [583, 56] on body "PURE Insights Advertise My Market Riley AI Query PURE Identity Tools Tier2 Driv…" at bounding box center [318, 167] width 636 height 335
click at [562, 59] on li "30 miles" at bounding box center [563, 60] width 72 height 10
click at [562, 55] on body "PURE Insights Advertise My Market Riley AI Query PURE Identity Tools Tier2 Driv…" at bounding box center [318, 167] width 636 height 335
drag, startPoint x: 557, startPoint y: 69, endPoint x: 549, endPoint y: 89, distance: 21.4
click at [556, 69] on li "50 miles" at bounding box center [563, 70] width 72 height 10
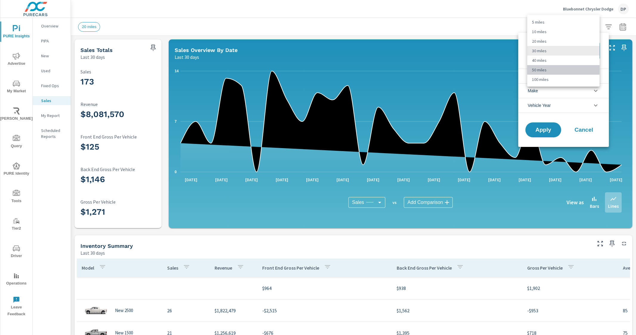
type Distance "50"
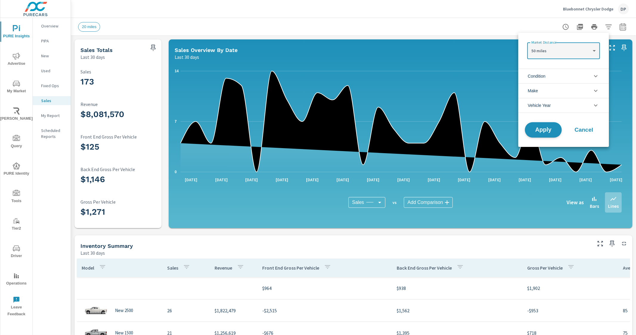
click at [543, 131] on span "Apply" at bounding box center [543, 130] width 24 height 6
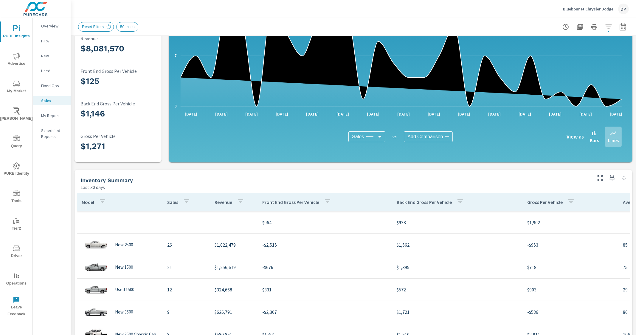
scroll to position [74, 0]
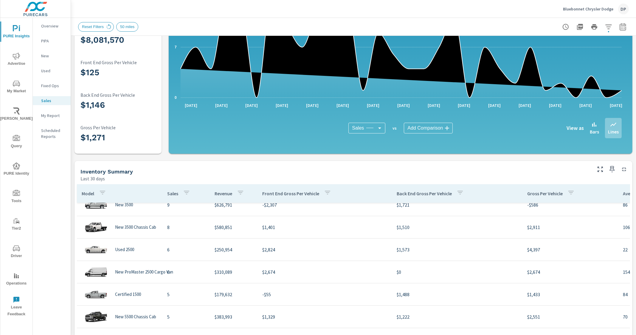
scroll to position [112, 0]
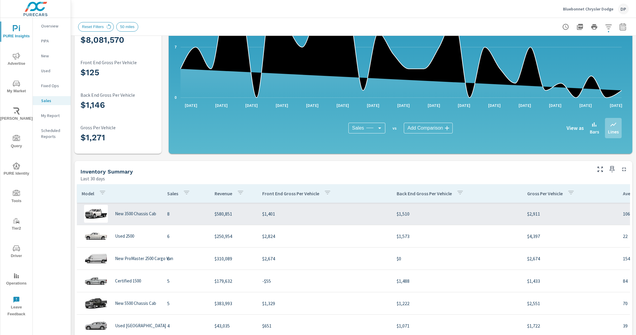
scroll to position [91, 0]
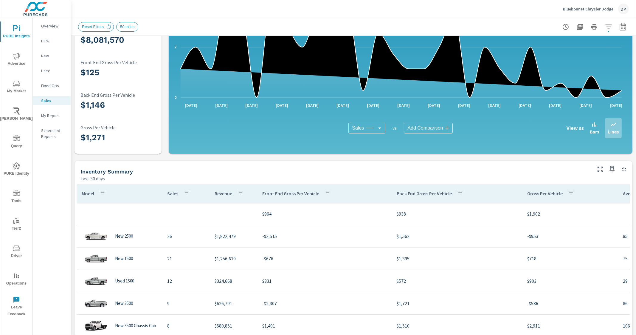
click at [54, 98] on p "Sales" at bounding box center [53, 101] width 25 height 6
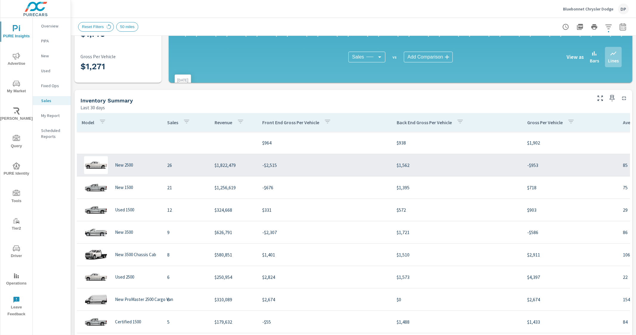
scroll to position [149, 0]
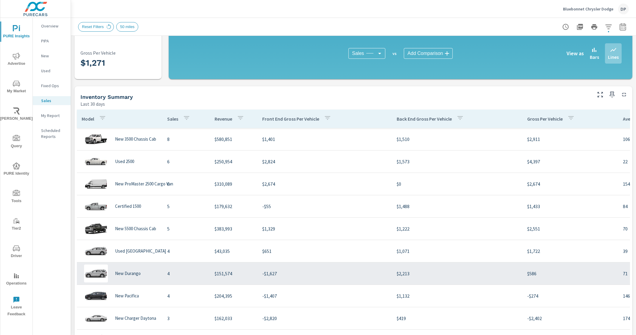
scroll to position [186, 0]
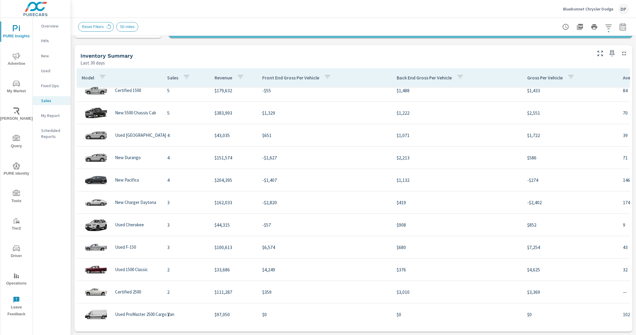
scroll to position [186, 150]
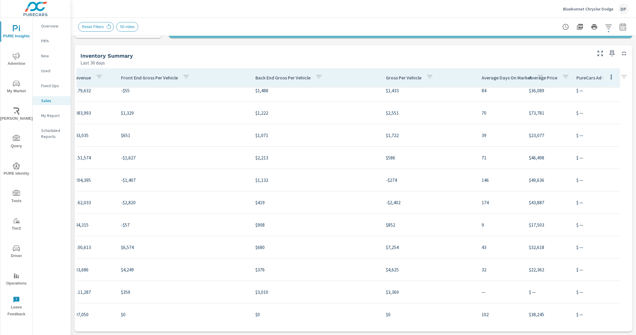
click at [603, 84] on div at bounding box center [611, 77] width 17 height 18
click at [608, 80] on icon "button" at bounding box center [611, 76] width 7 height 7
click at [600, 114] on span "Customize columns..." at bounding box center [601, 117] width 38 height 6
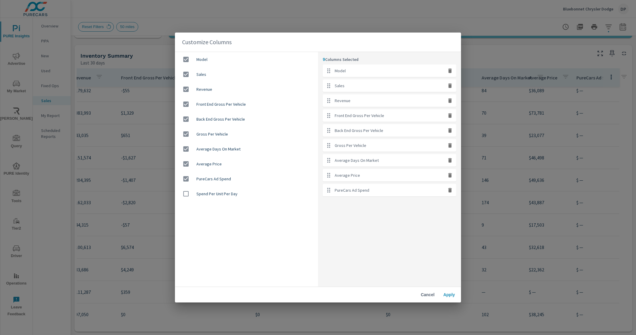
click at [484, 31] on div "Customize Columns Model Sales Revenue Front End Gross Per Vehicle Back End Gros…" at bounding box center [318, 167] width 636 height 335
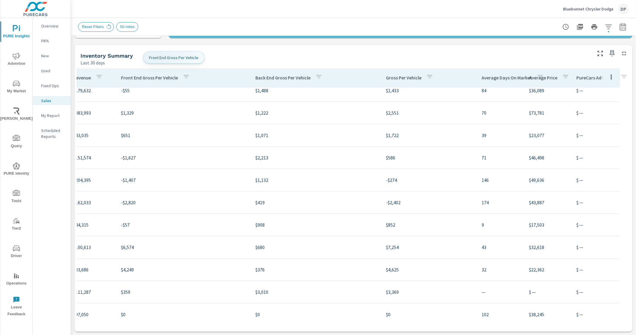
scroll to position [88, 150]
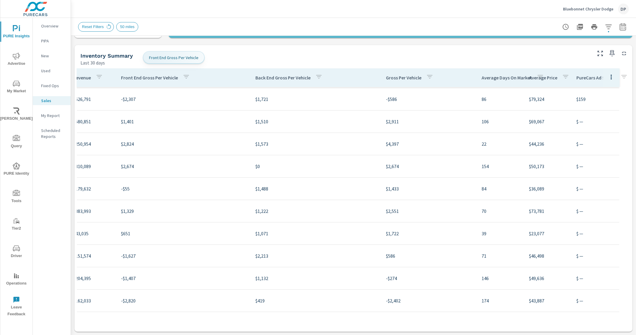
scroll to position [0, 150]
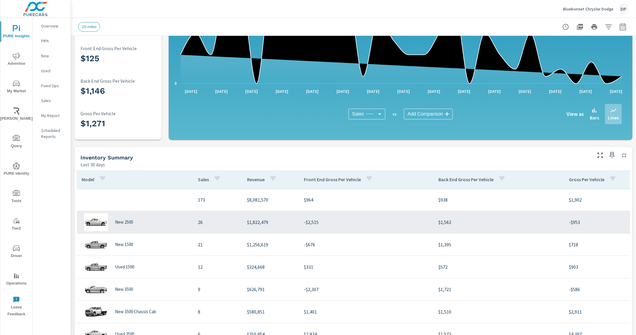
scroll to position [112, 0]
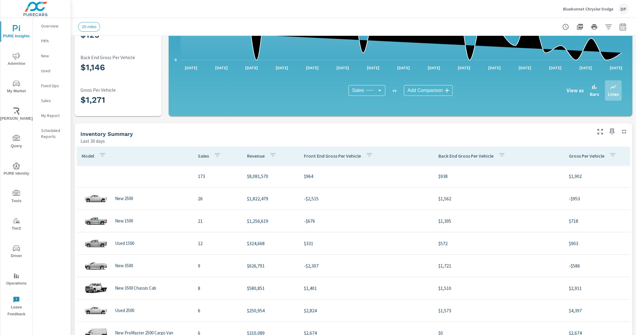
click at [612, 157] on icon "button" at bounding box center [612, 155] width 5 height 4
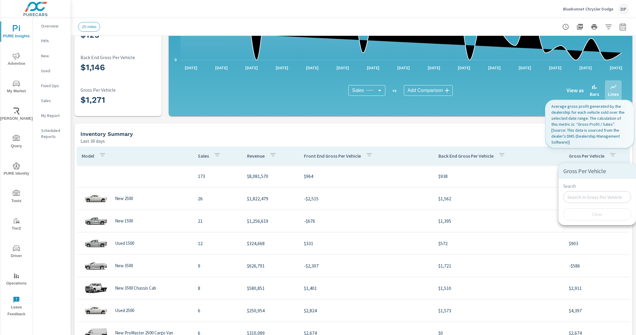
click at [575, 153] on div at bounding box center [318, 167] width 636 height 335
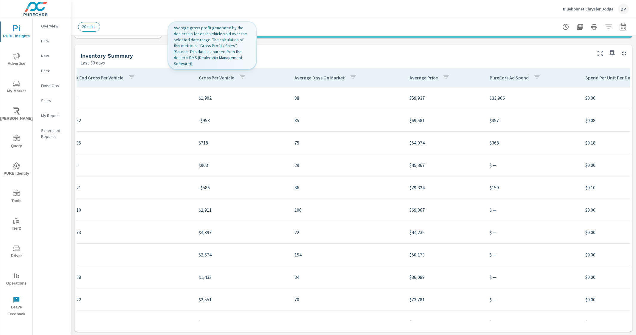
scroll to position [0, 450]
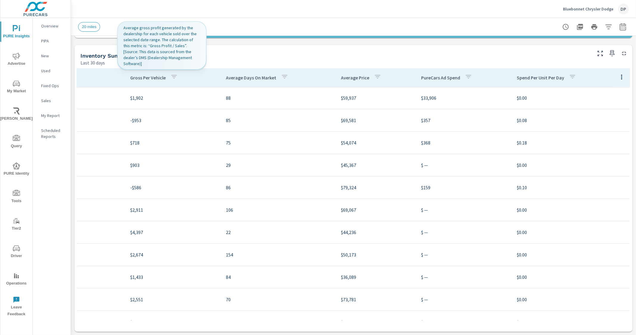
click at [618, 73] on icon "button" at bounding box center [621, 76] width 7 height 7
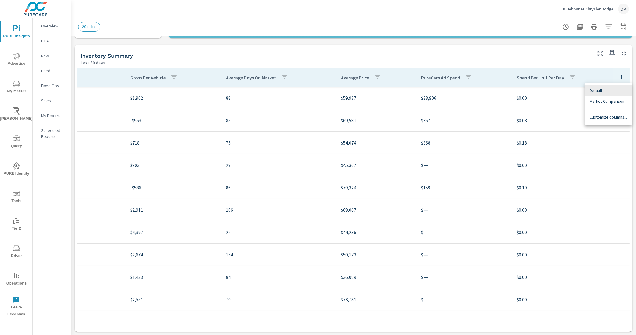
click at [604, 118] on span "Customize columns..." at bounding box center [609, 117] width 38 height 6
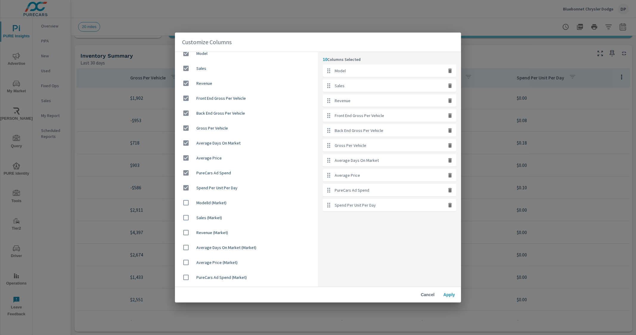
scroll to position [19, 0]
click at [493, 47] on div "Customize Columns Model Sales Revenue Front End Gross Per Vehicle Back End Gros…" at bounding box center [318, 167] width 636 height 335
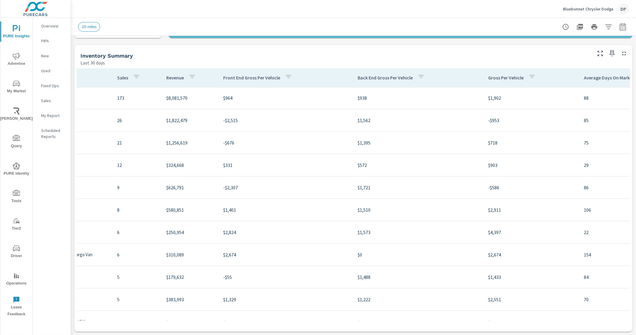
scroll to position [0, 0]
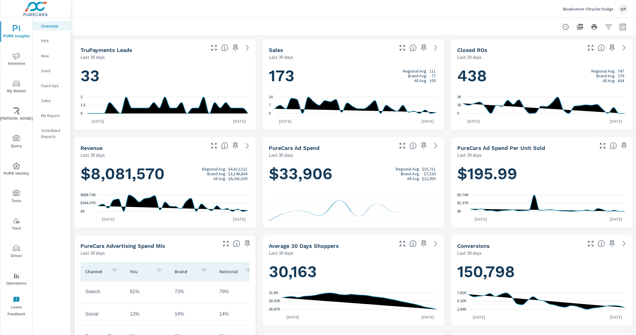
scroll to position [18, 0]
click at [49, 98] on p "Sales" at bounding box center [53, 101] width 25 height 6
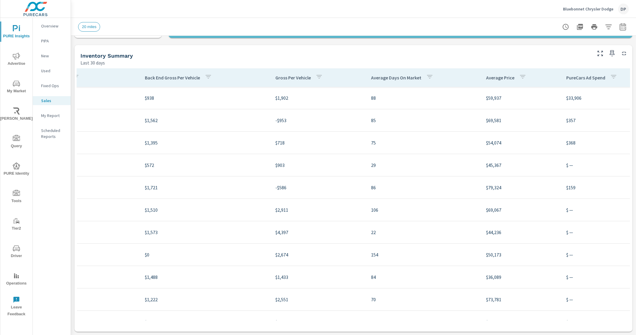
scroll to position [0, 335]
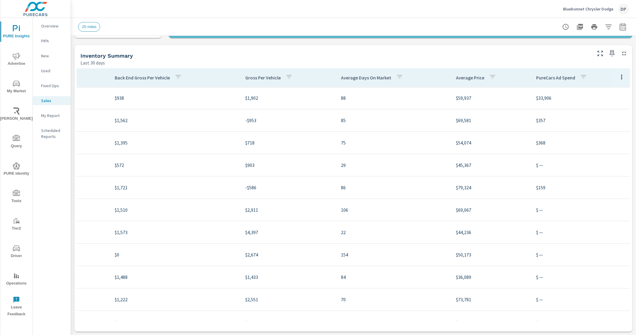
click at [616, 78] on button "button" at bounding box center [622, 77] width 12 height 12
click at [603, 119] on span "Customize columns..." at bounding box center [609, 117] width 38 height 6
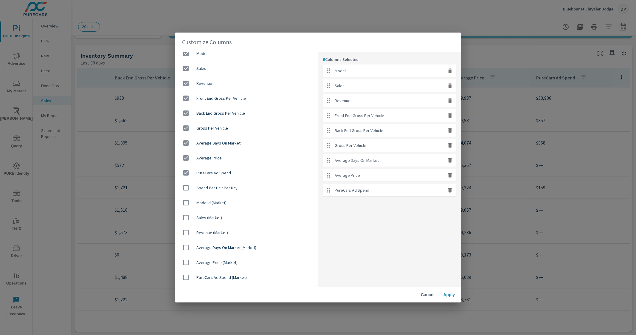
scroll to position [19, 0]
click at [504, 48] on div "Customize Columns Model Sales Revenue Front End Gross Per Vehicle Back End Gros…" at bounding box center [318, 167] width 636 height 335
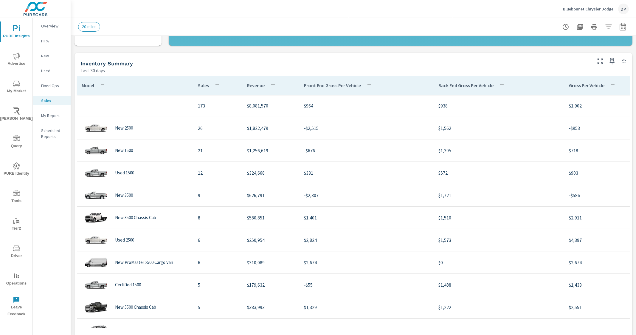
scroll to position [190, 0]
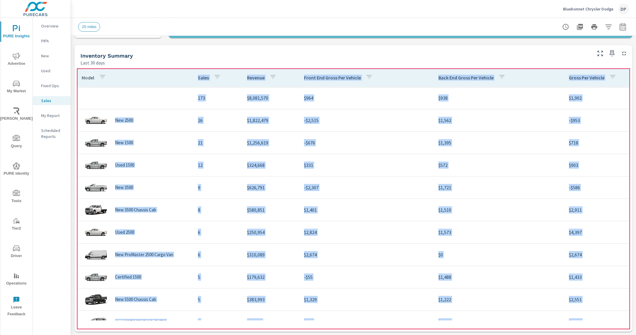
click at [151, 77] on th "Model" at bounding box center [135, 77] width 116 height 18
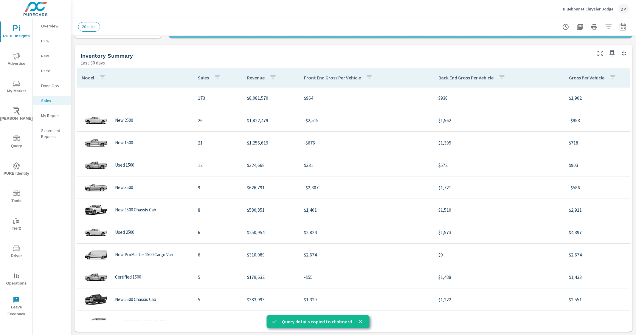
click at [382, 57] on div "Inventory Summary" at bounding box center [336, 55] width 510 height 7
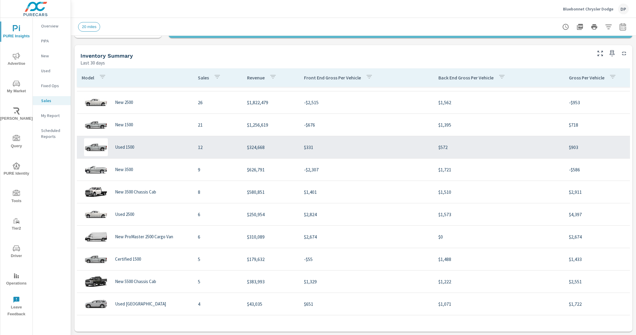
scroll to position [149, 0]
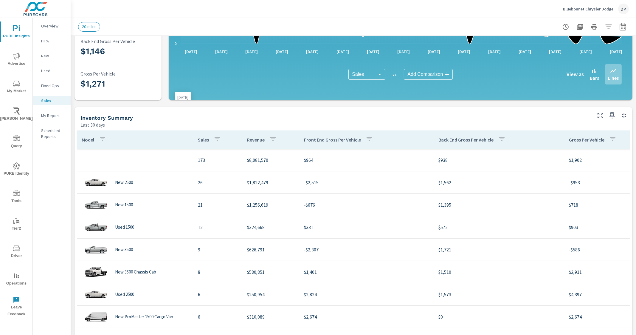
scroll to position [190, 0]
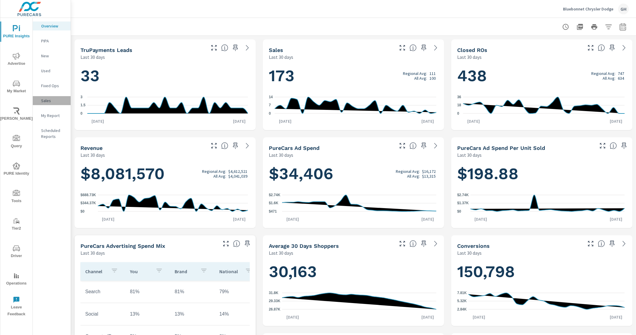
click at [43, 97] on div "Sales" at bounding box center [52, 100] width 38 height 9
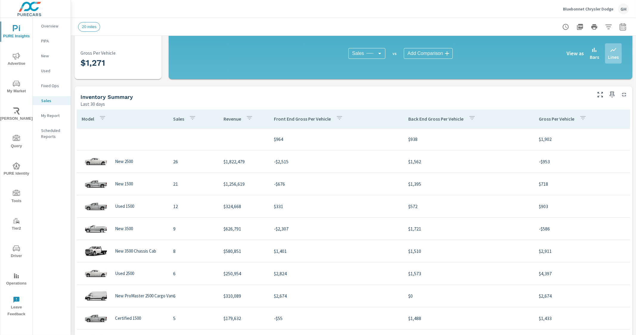
scroll to position [149, 0]
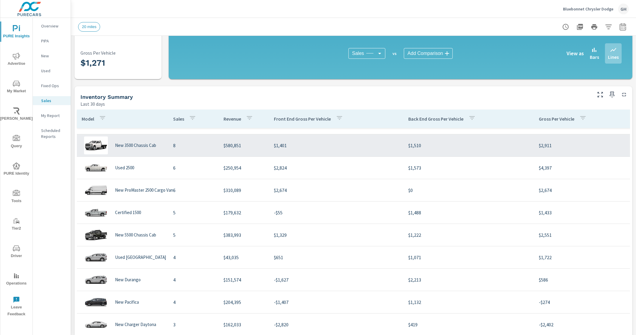
scroll to position [112, 0]
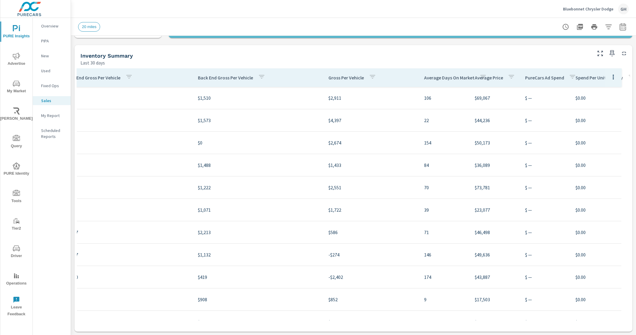
scroll to position [112, 227]
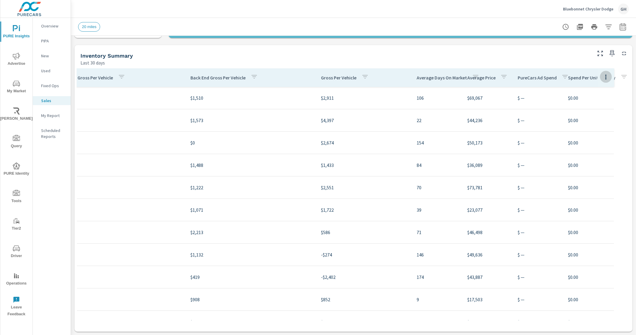
click at [603, 80] on icon "button" at bounding box center [606, 76] width 7 height 7
click at [597, 119] on span "Customize columns..." at bounding box center [595, 117] width 38 height 6
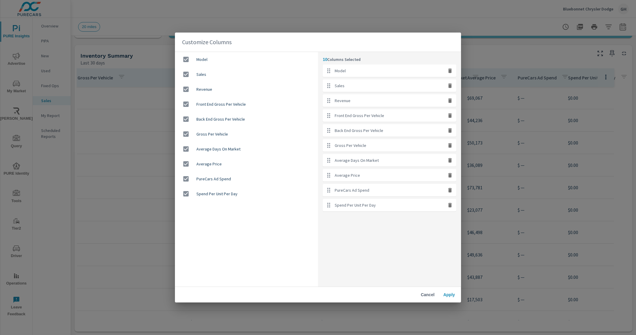
drag, startPoint x: 451, startPoint y: 17, endPoint x: 403, endPoint y: 13, distance: 48.8
click at [451, 17] on div "Customize Columns Model Sales Revenue Front End Gross Per Vehicle Back End Gros…" at bounding box center [318, 167] width 636 height 335
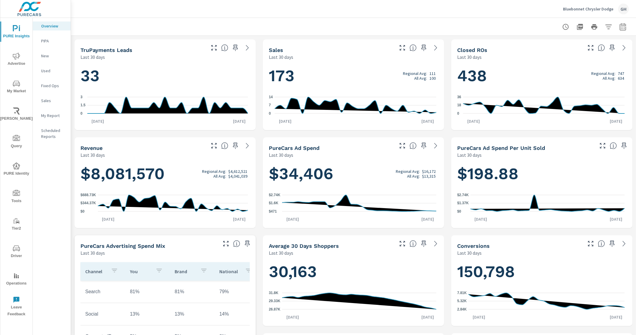
click at [50, 99] on p "Sales" at bounding box center [53, 101] width 25 height 6
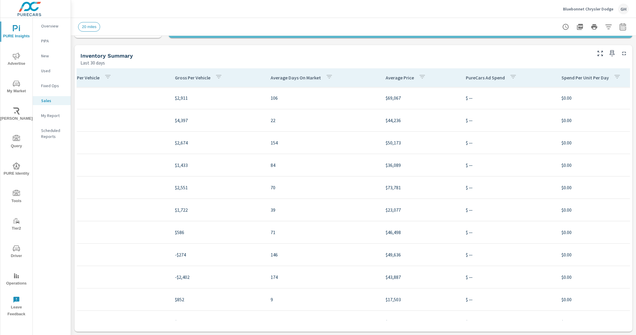
scroll to position [112, 450]
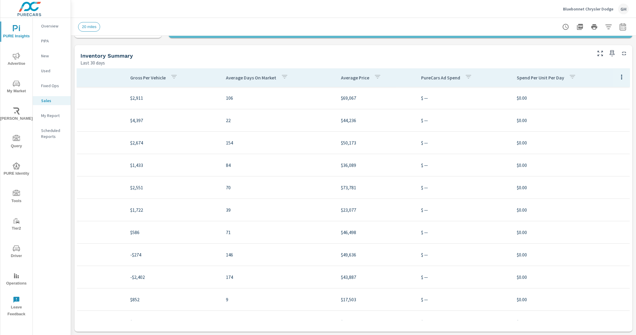
click at [616, 81] on button "button" at bounding box center [622, 77] width 12 height 12
click at [596, 117] on span "Customize columns..." at bounding box center [609, 117] width 38 height 6
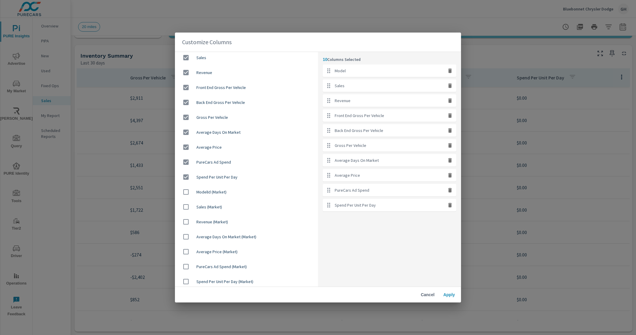
scroll to position [19, 0]
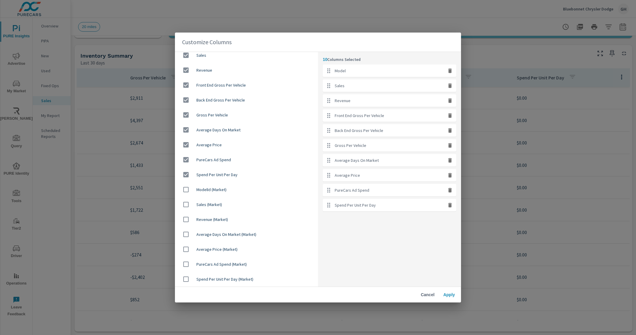
click at [501, 48] on div "Customize Columns Model Sales Revenue Front End Gross Per Vehicle Back End Gros…" at bounding box center [318, 167] width 636 height 335
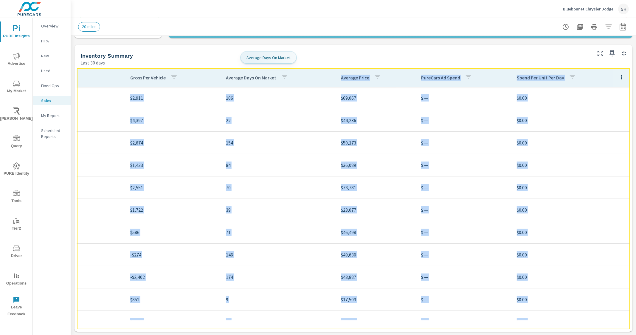
click at [291, 75] on th "Average Days On Market" at bounding box center [278, 77] width 115 height 18
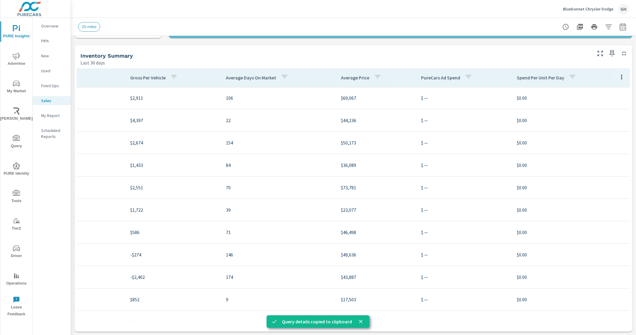
click at [297, 55] on div "Inventory Summary" at bounding box center [336, 55] width 510 height 7
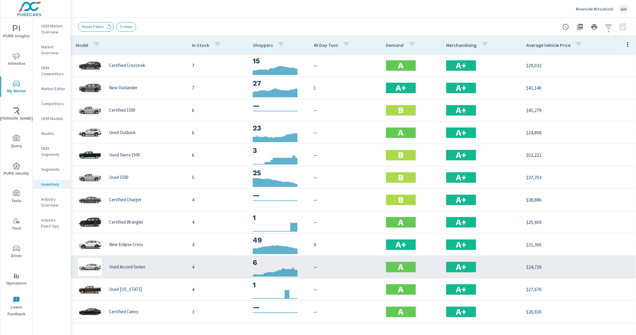
scroll to position [149, 0]
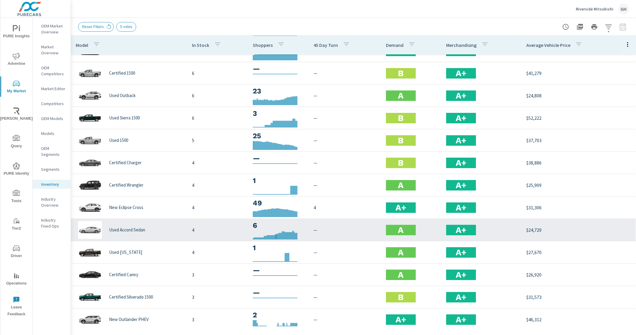
scroll to position [6, 0]
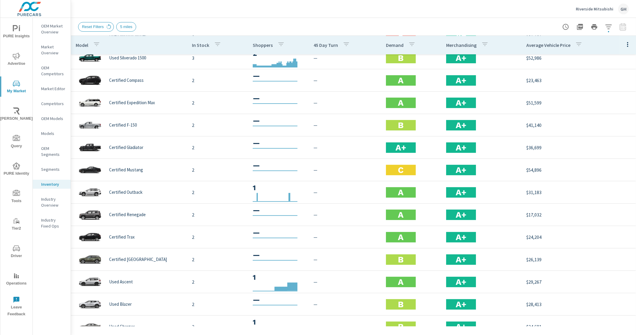
scroll to position [514, 0]
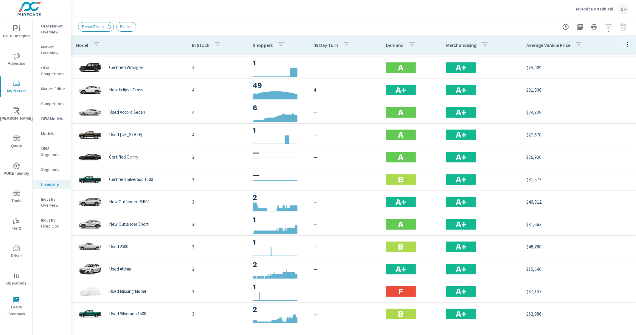
scroll to position [141, 0]
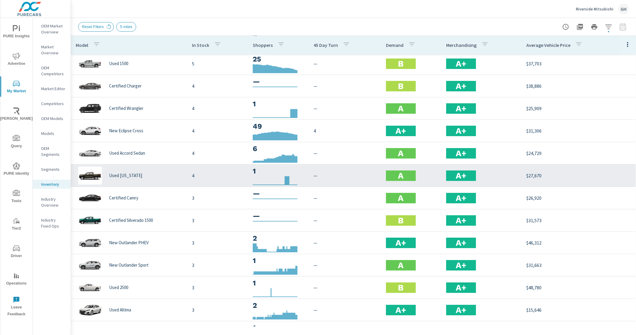
scroll to position [51, 0]
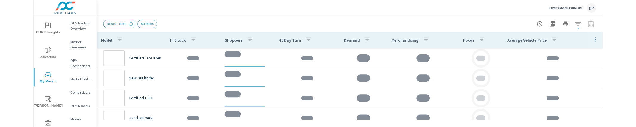
scroll to position [179, 0]
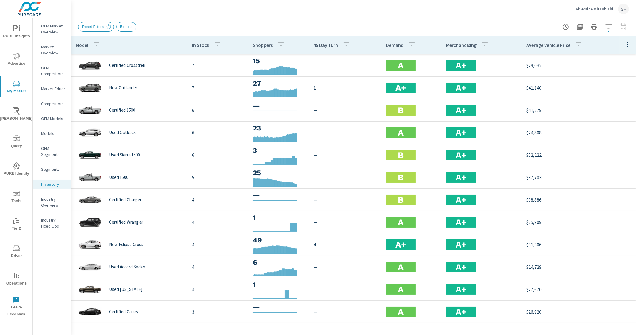
click at [130, 29] on div "5 miles" at bounding box center [126, 27] width 20 height 10
click at [607, 28] on icon "button" at bounding box center [608, 26] width 7 height 7
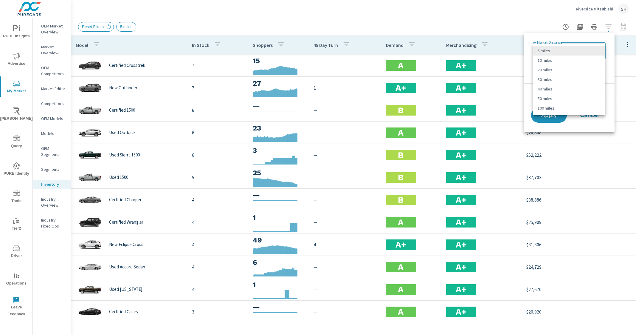
click at [581, 49] on body "PURE Insights Advertise My Market [PERSON_NAME] Query PURE Identity Tools Tier2…" at bounding box center [318, 167] width 636 height 335
click at [389, 12] on div at bounding box center [318, 167] width 636 height 335
click at [484, 8] on div at bounding box center [318, 167] width 636 height 335
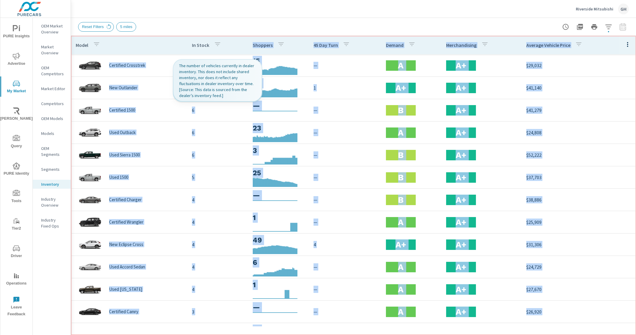
click at [240, 41] on th "In Stock" at bounding box center [217, 45] width 61 height 18
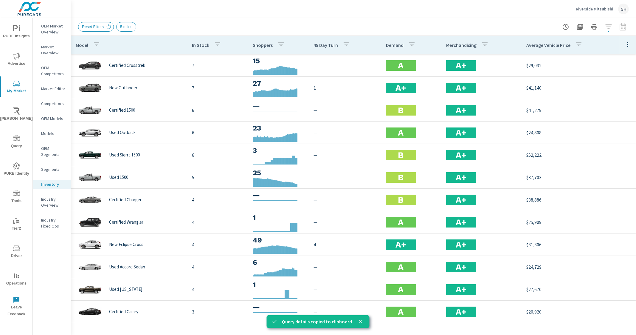
click at [400, 14] on div "Riverside Mitsubishi GH" at bounding box center [353, 9] width 551 height 18
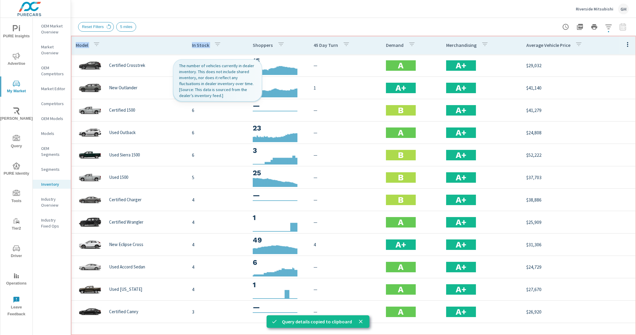
click at [234, 44] on th "In Stock" at bounding box center [217, 45] width 61 height 18
